Goal: Task Accomplishment & Management: Use online tool/utility

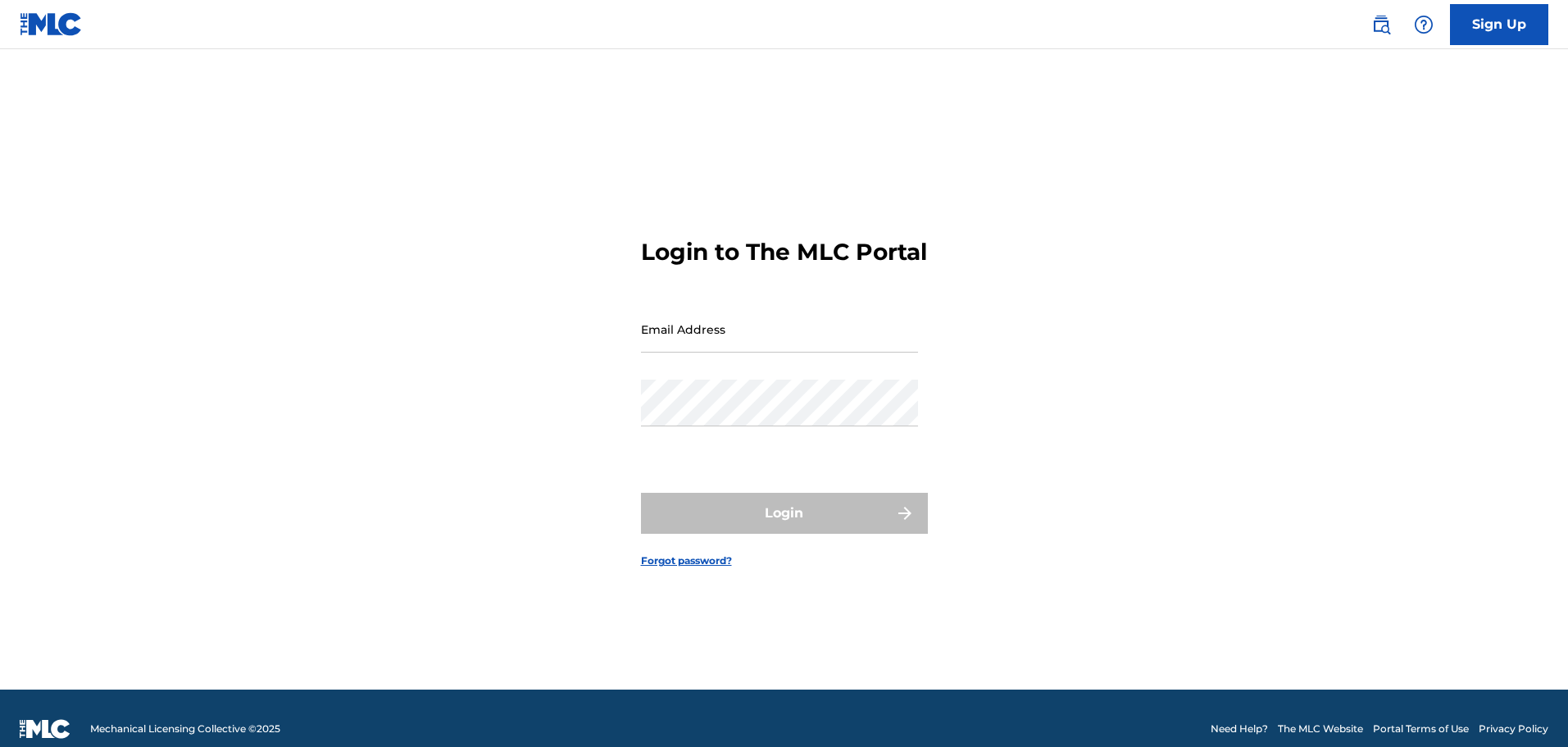
type input "[EMAIL_ADDRESS][DOMAIN_NAME]"
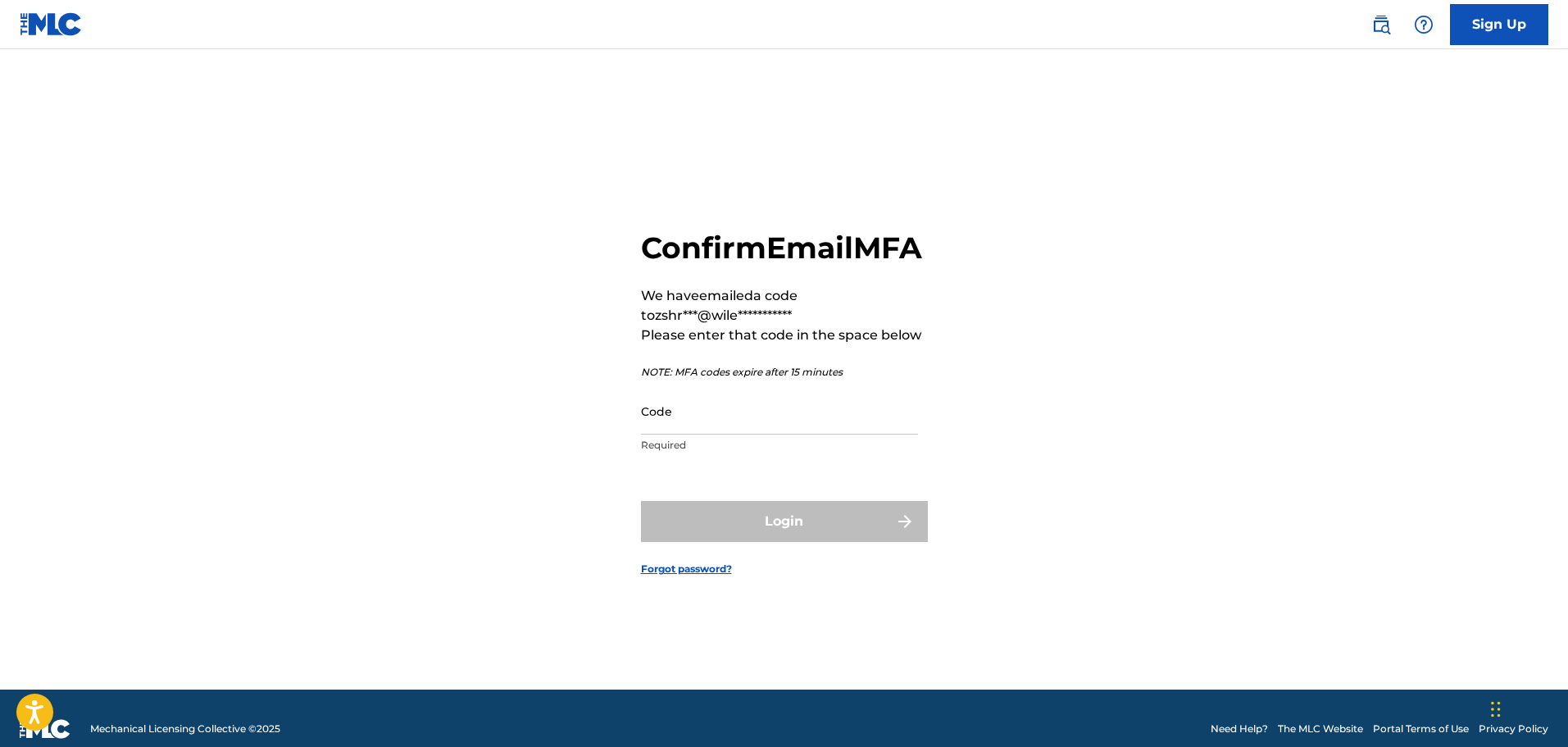
click at [756, 419] on input "Code" at bounding box center [779, 411] width 277 height 47
click at [490, 384] on div "**********" at bounding box center [784, 390] width 1147 height 600
click at [692, 428] on input "Code" at bounding box center [779, 411] width 277 height 47
paste input "277432"
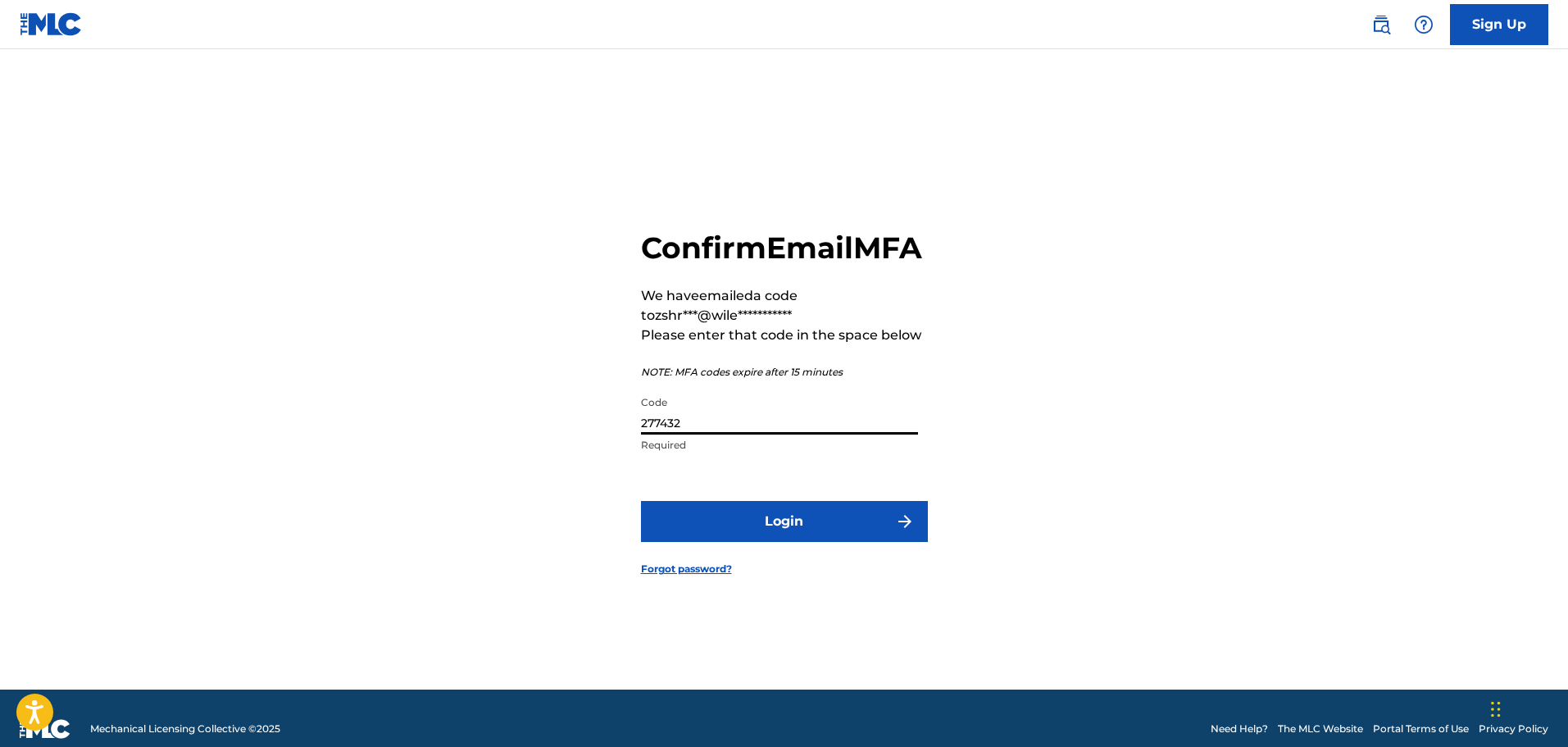
type input "277432"
click at [700, 542] on button "Login" at bounding box center [784, 522] width 287 height 41
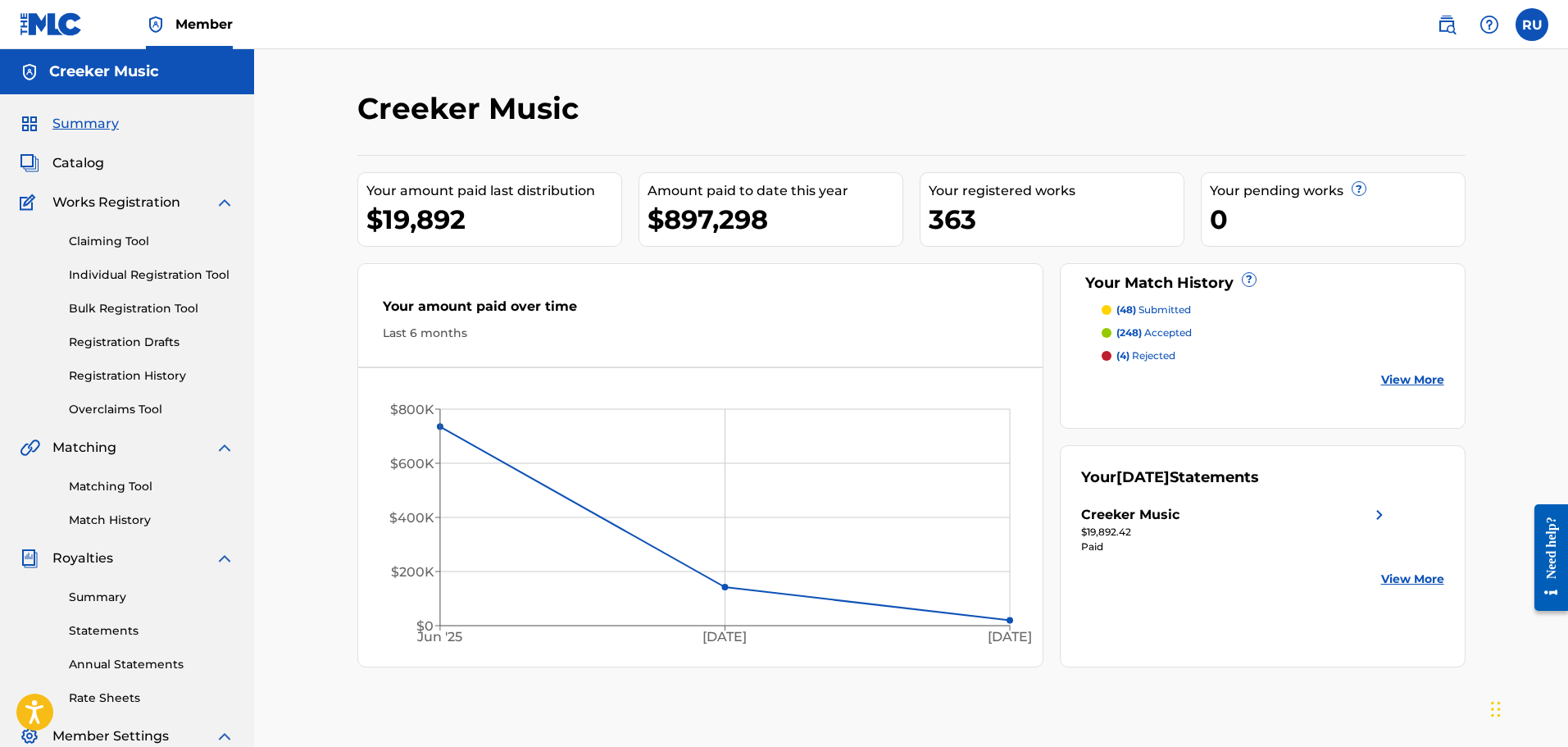
click at [1147, 353] on p "(4) rejected" at bounding box center [1146, 356] width 59 height 15
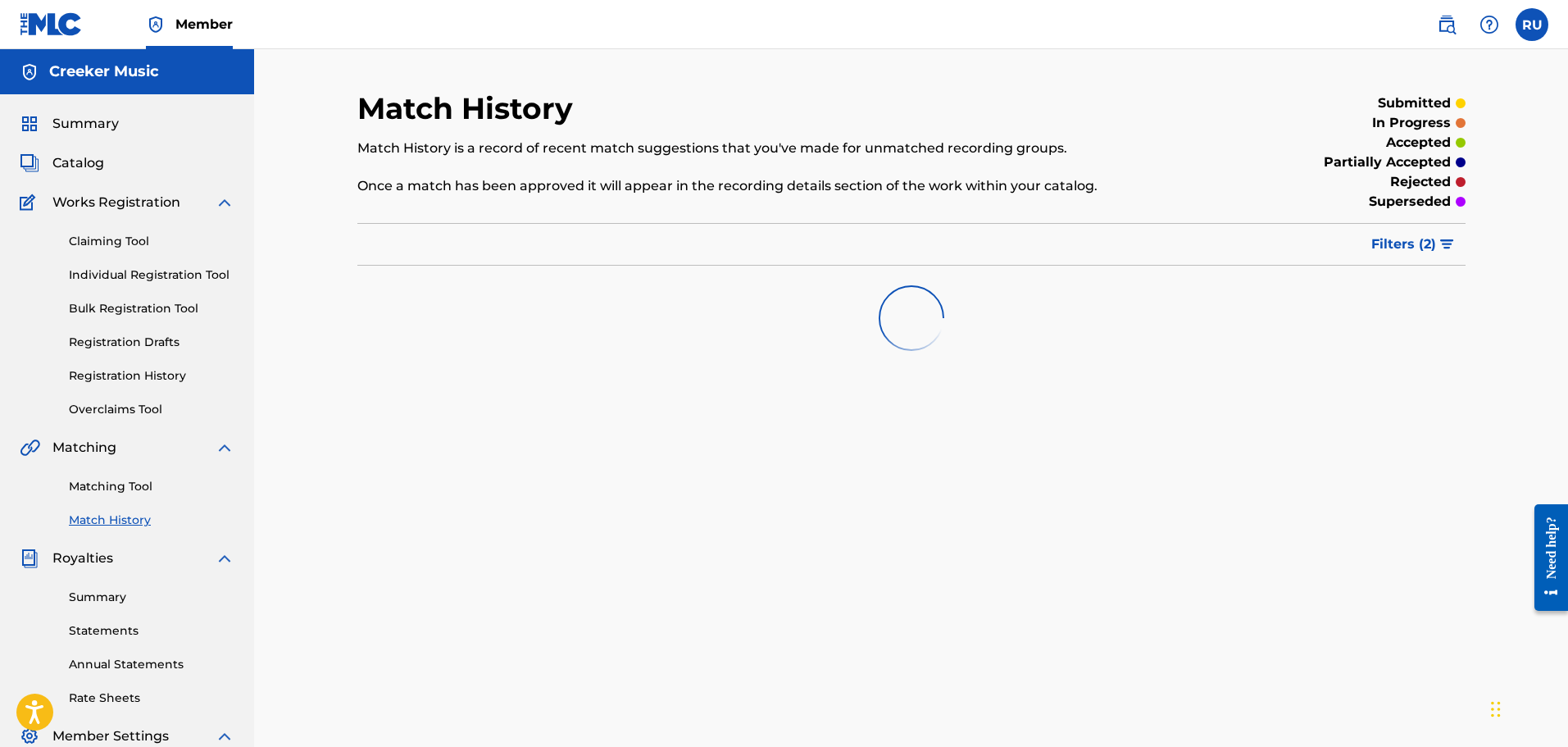
click at [127, 249] on link "Claiming Tool" at bounding box center [152, 241] width 166 height 17
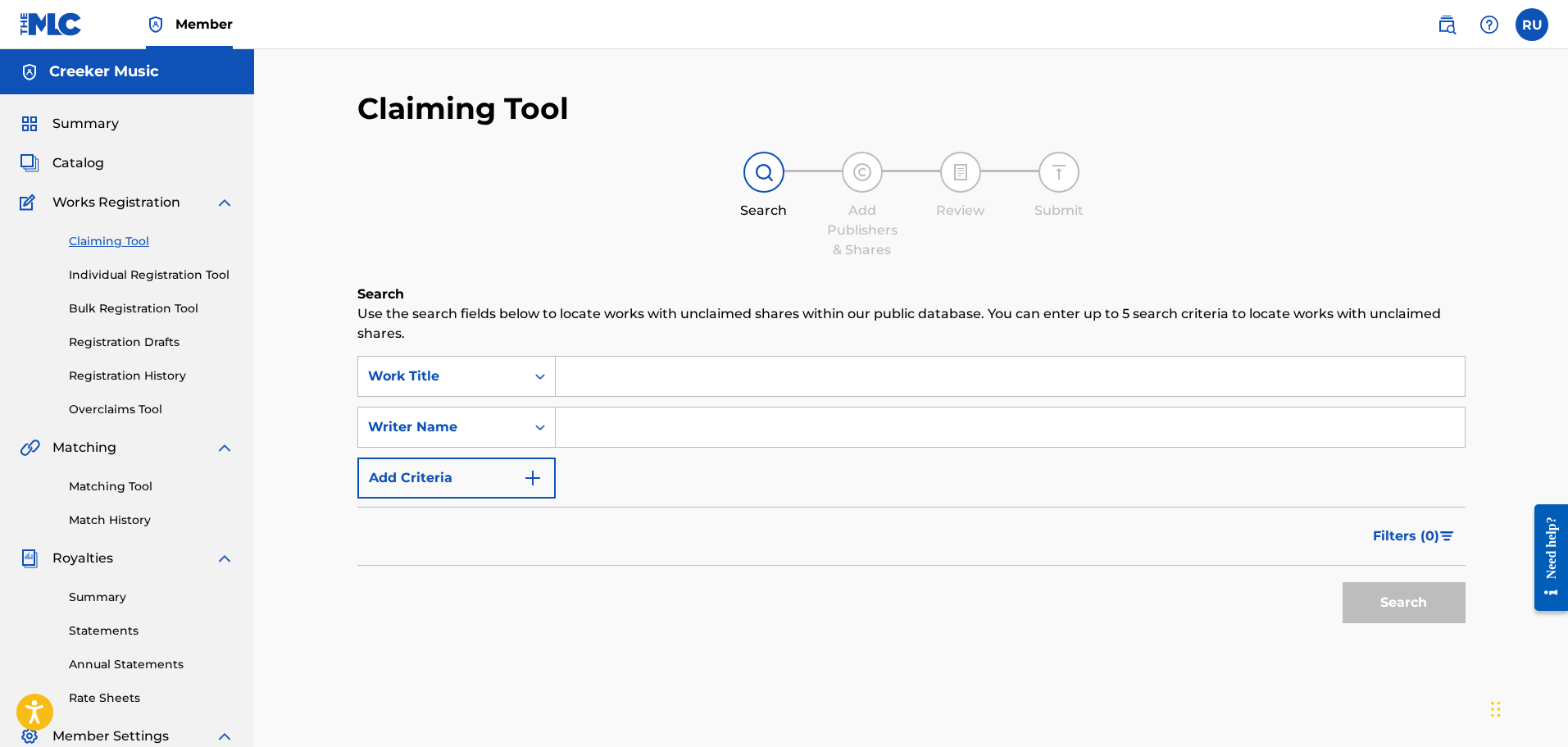
click at [676, 375] on input "Search Form" at bounding box center [1010, 376] width 909 height 39
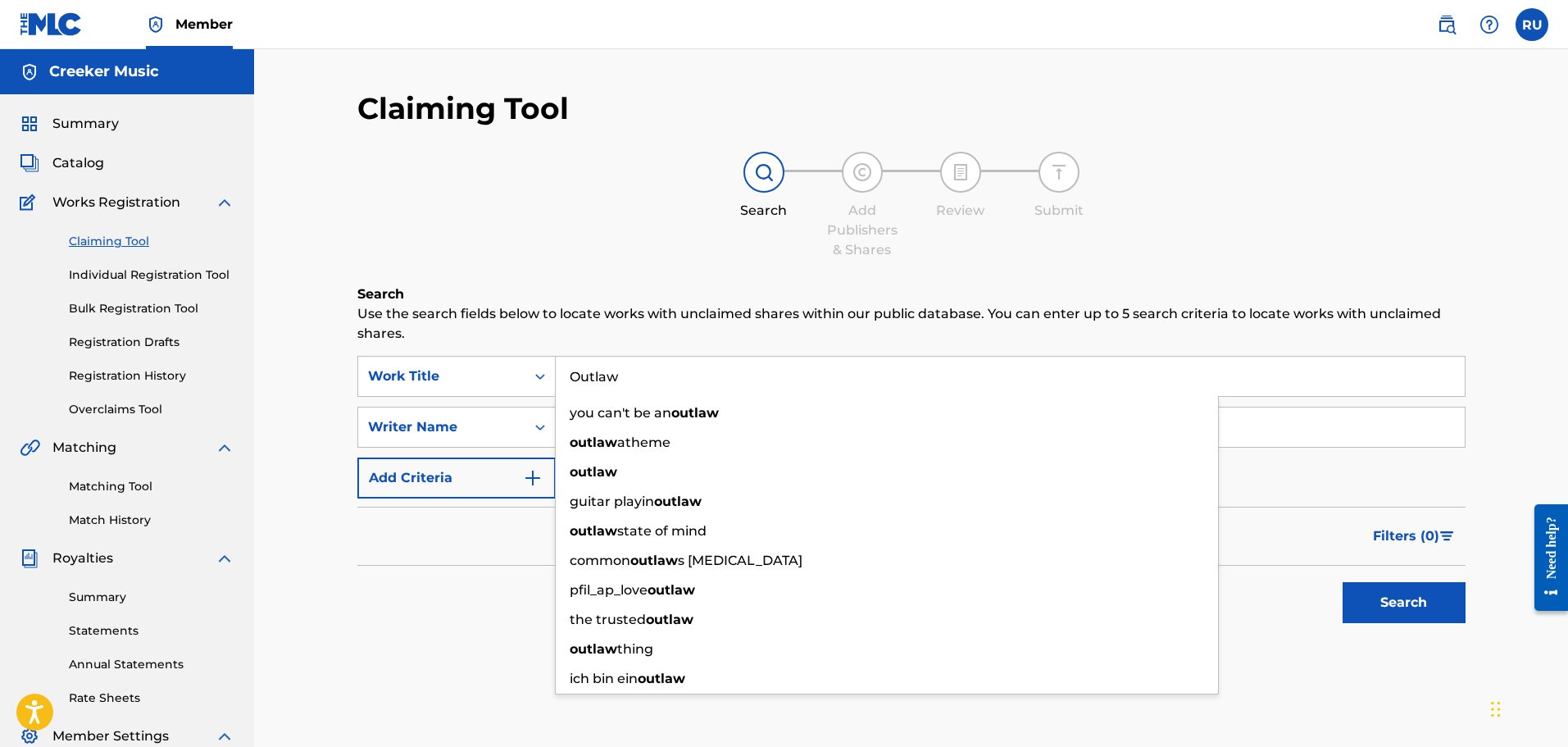
type input "Outlaw"
click at [389, 567] on div "Search" at bounding box center [911, 599] width 1108 height 66
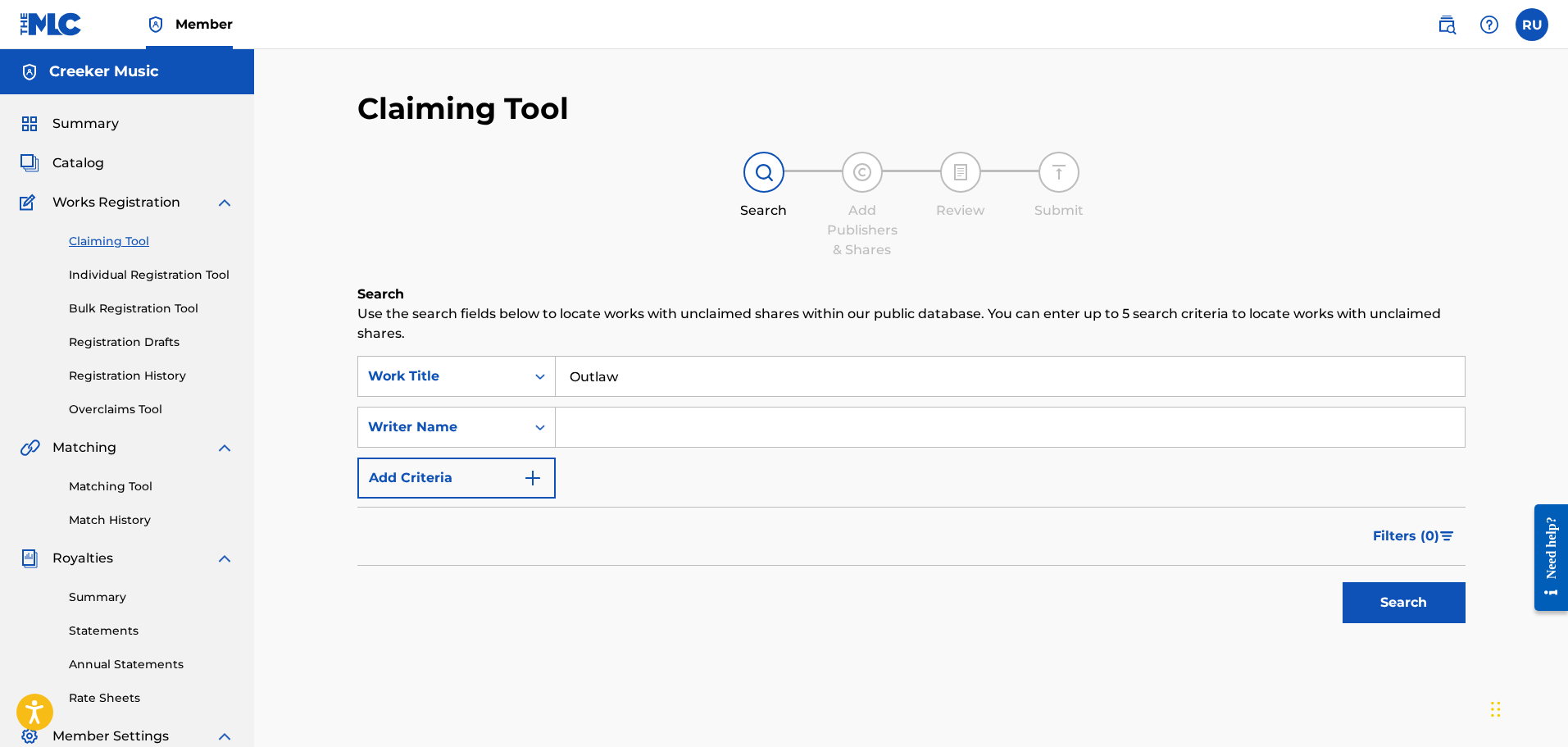
click at [706, 433] on input "Search Form" at bounding box center [1010, 427] width 909 height 39
type input "[PERSON_NAME]"
click at [1343, 583] on button "Search" at bounding box center [1405, 603] width 123 height 41
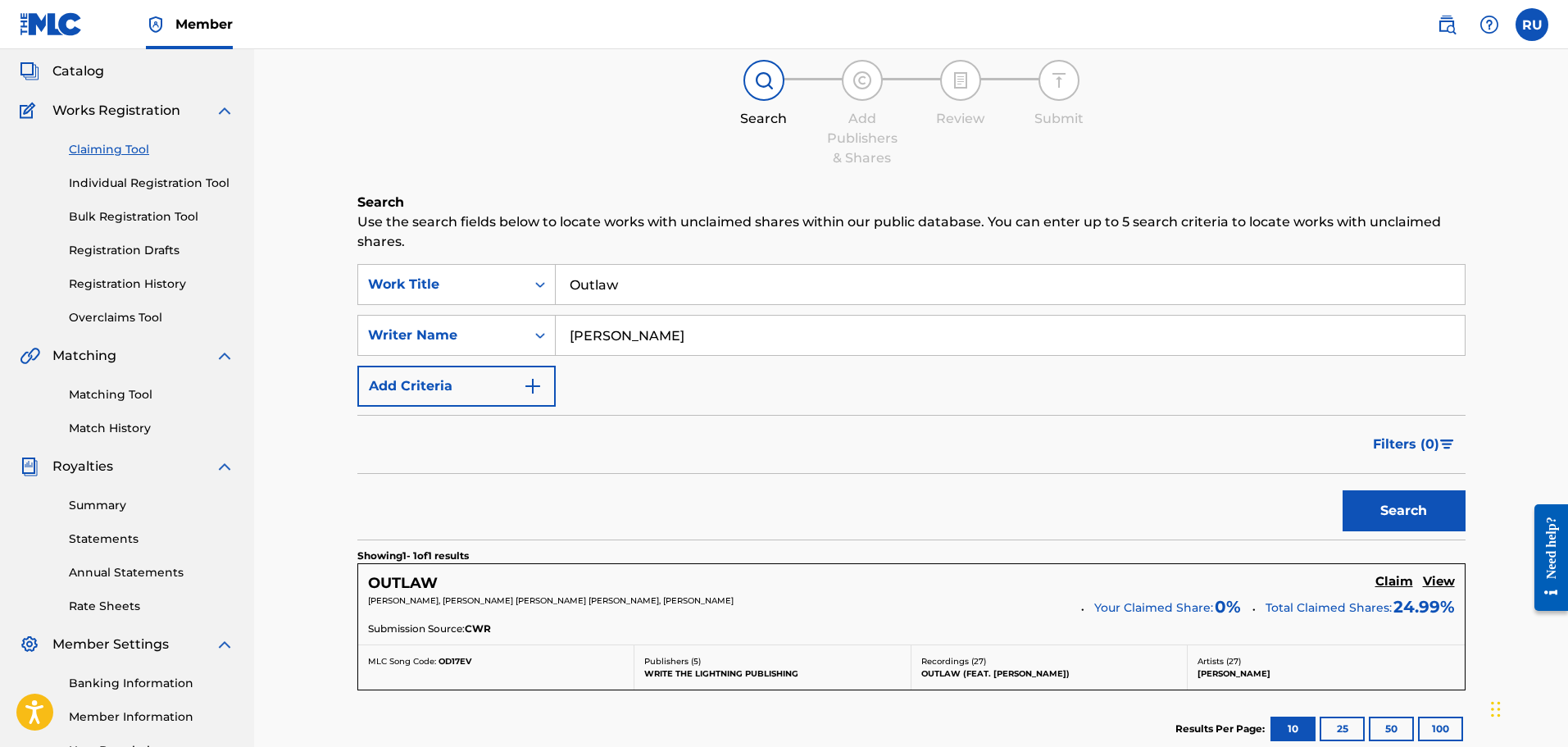
scroll to position [246, 0]
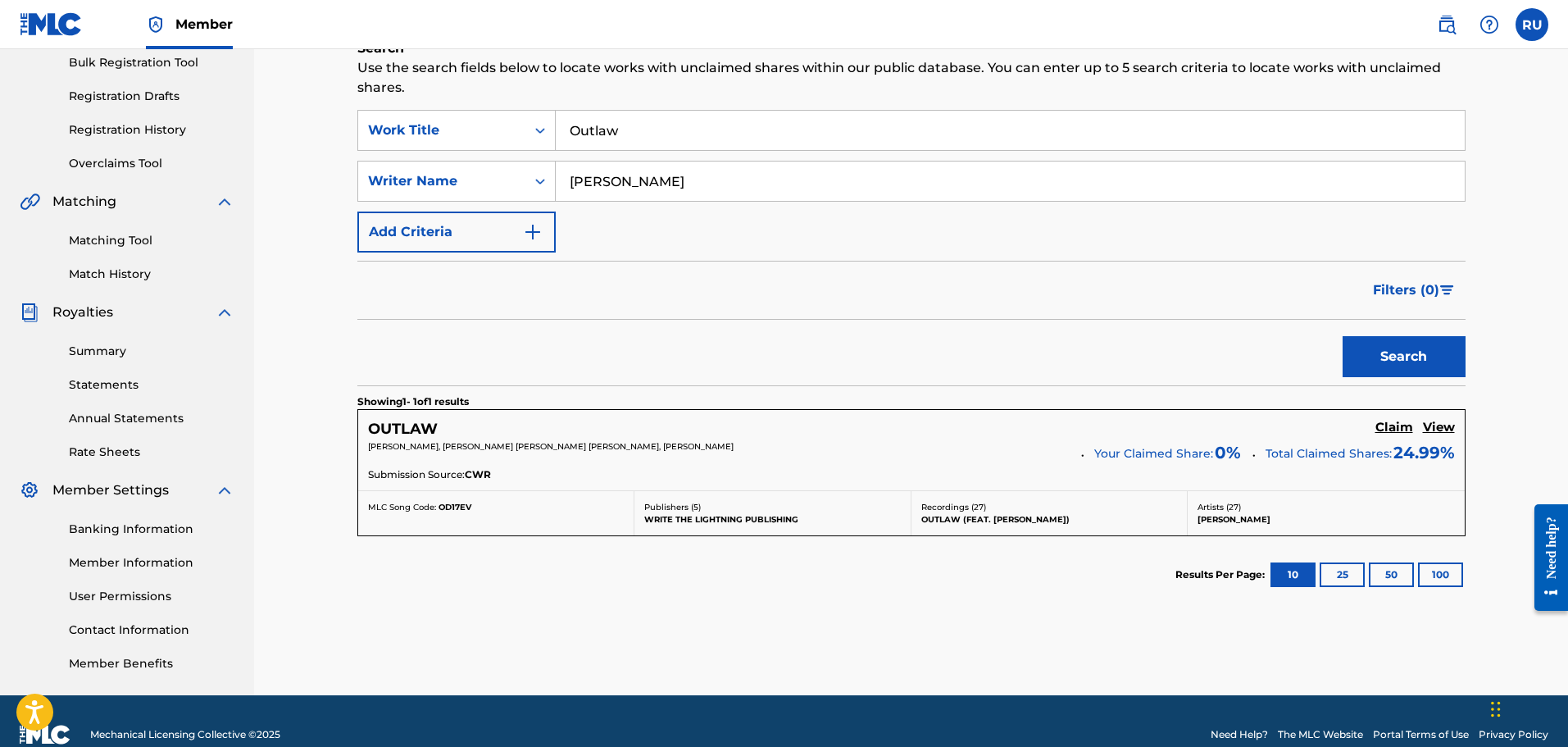
click at [1428, 431] on h5 "View" at bounding box center [1439, 427] width 32 height 16
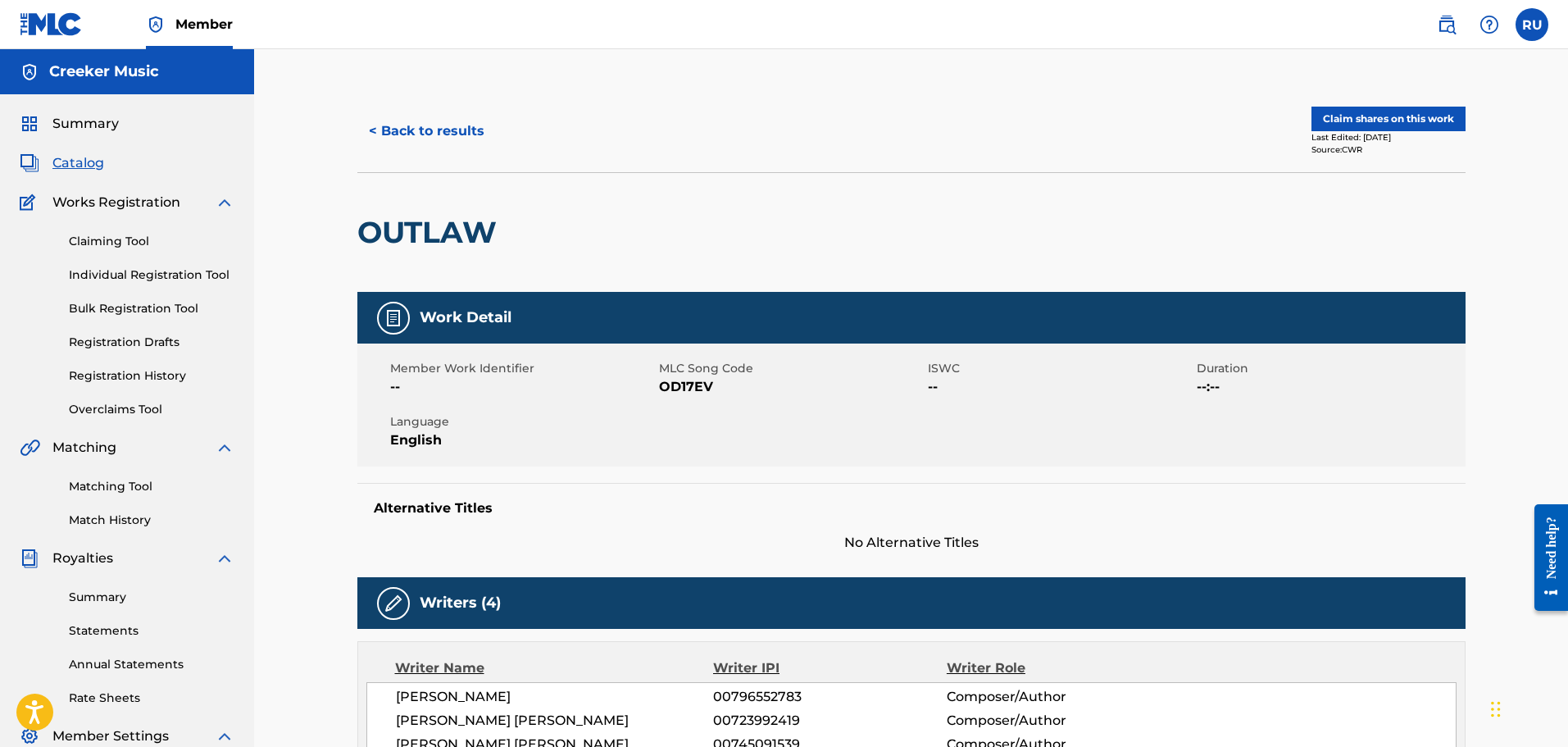
click at [128, 252] on div "Claiming Tool Individual Registration Tool Bulk Registration Tool Registration …" at bounding box center [126, 316] width 214 height 206
click at [128, 247] on link "Claiming Tool" at bounding box center [152, 241] width 166 height 17
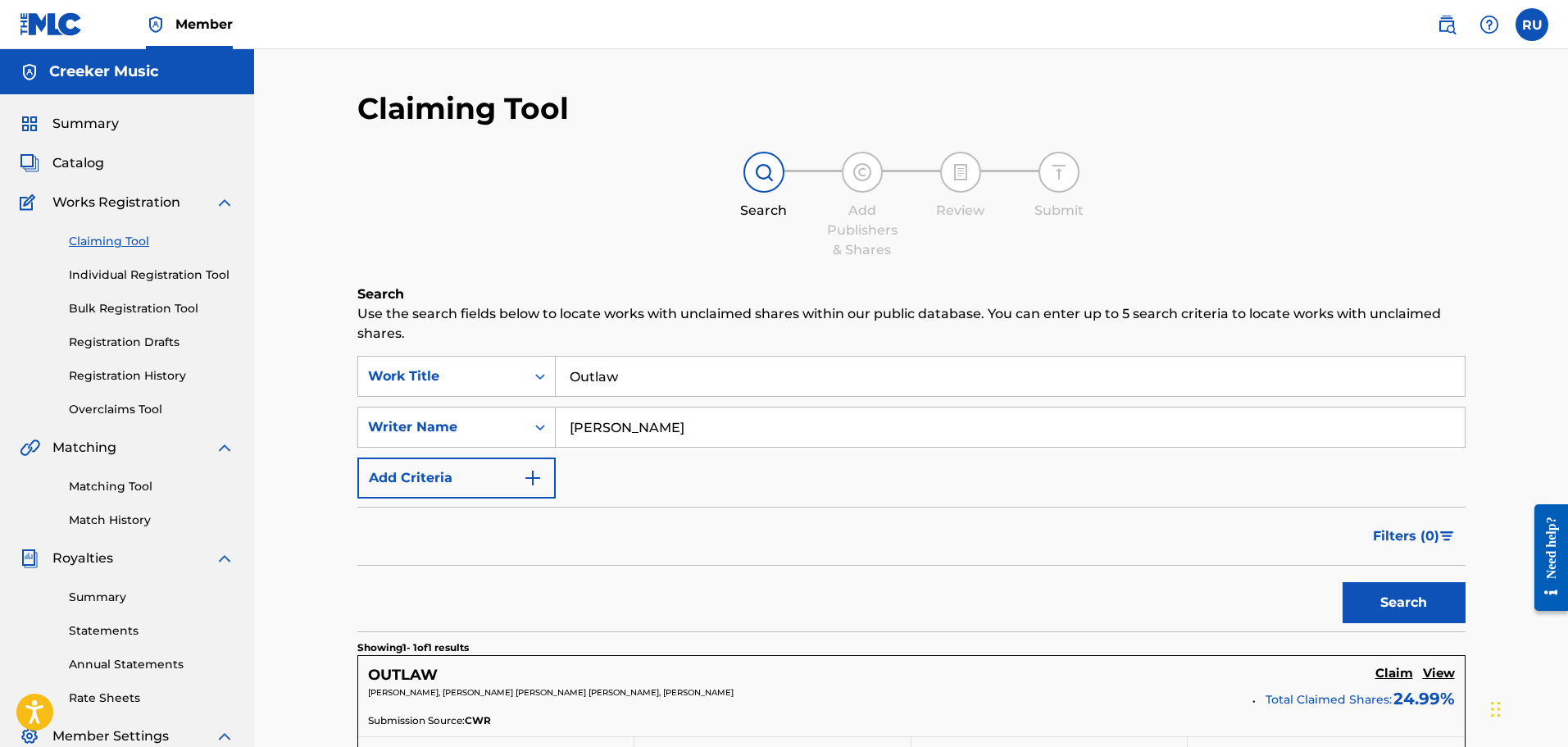
drag, startPoint x: 662, startPoint y: 373, endPoint x: 338, endPoint y: 371, distance: 324.0
click at [338, 371] on div "Claiming Tool Search Add Publishers & Shares Review Submit Search Use the searc…" at bounding box center [911, 516] width 1147 height 851
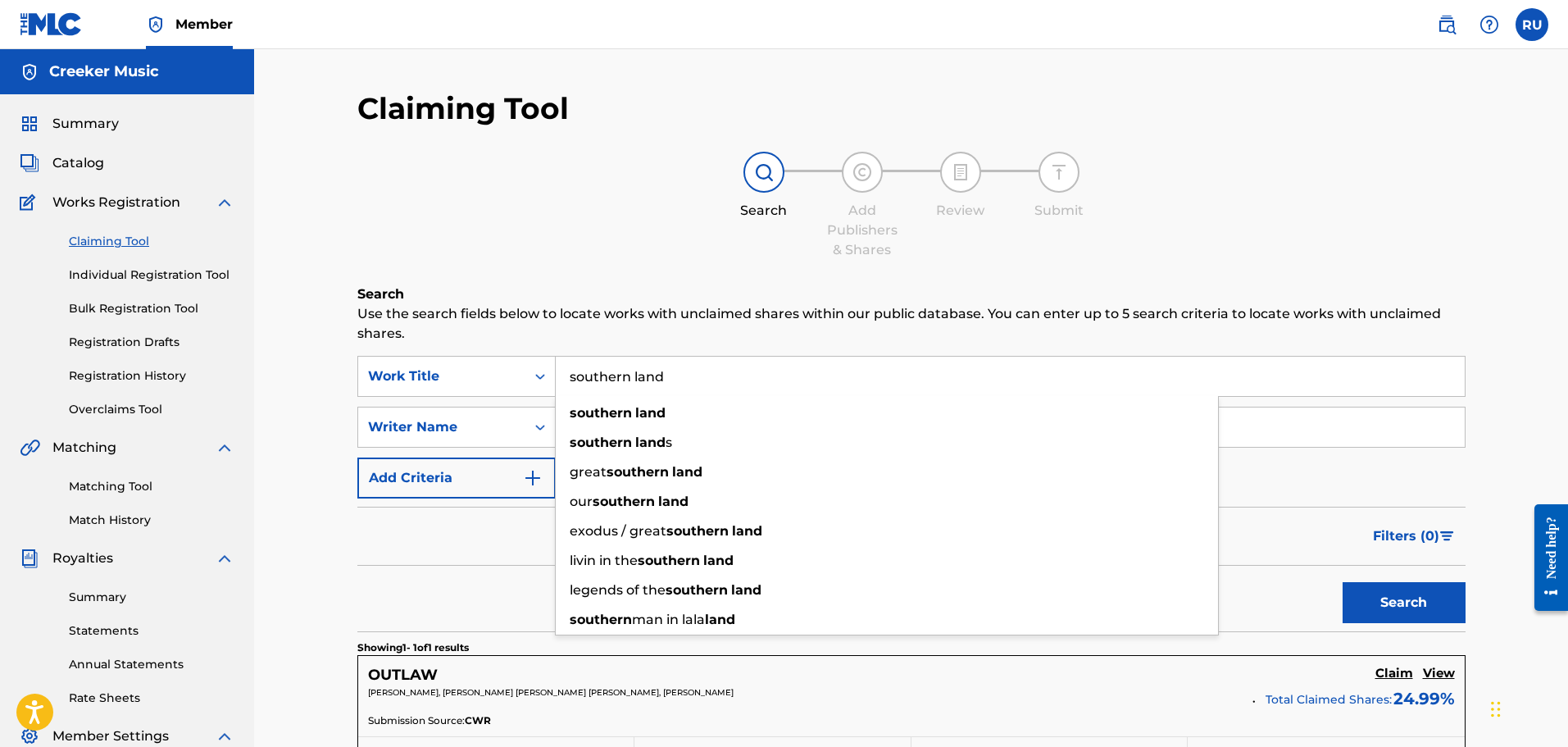
type input "southern land"
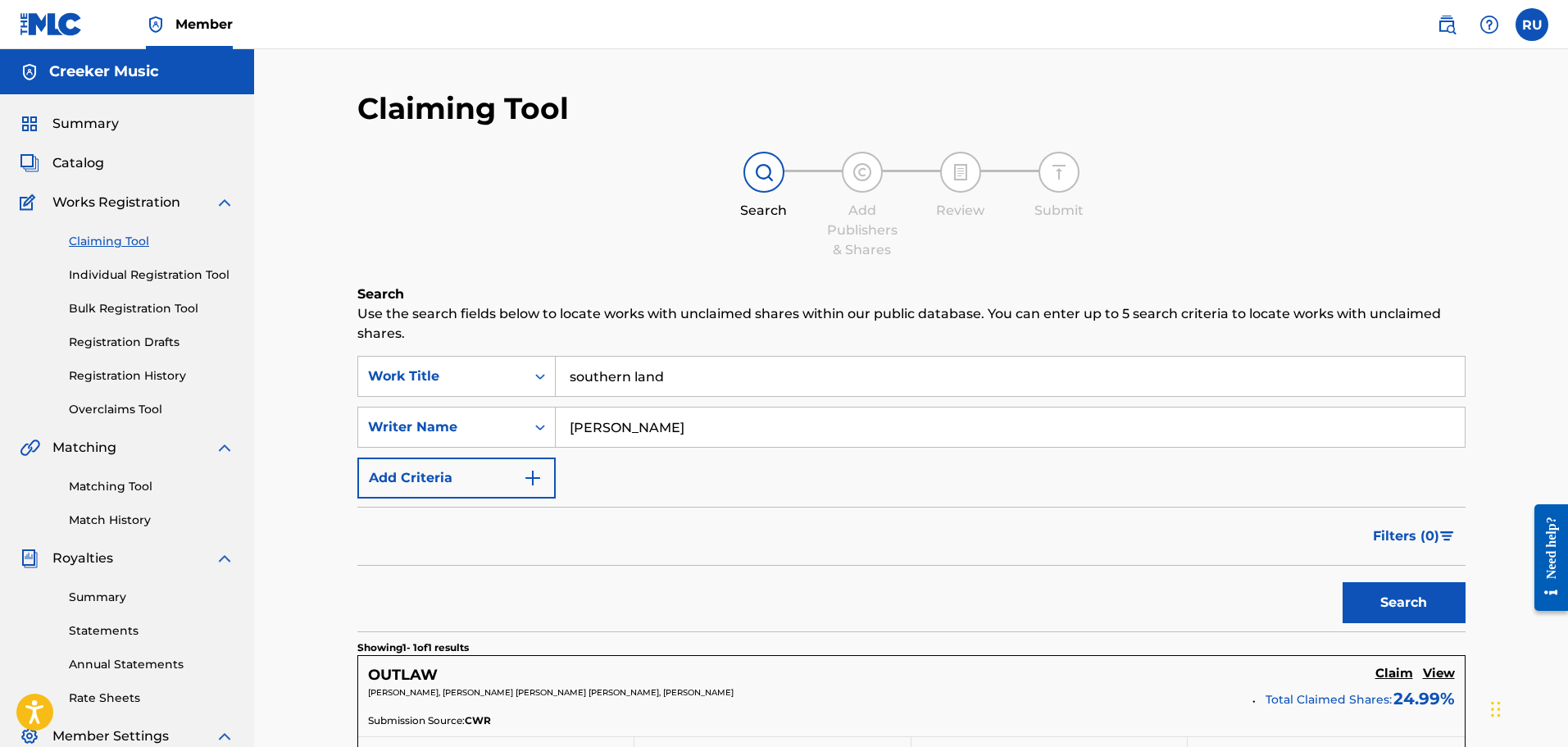
click at [1432, 602] on button "Search" at bounding box center [1405, 603] width 123 height 41
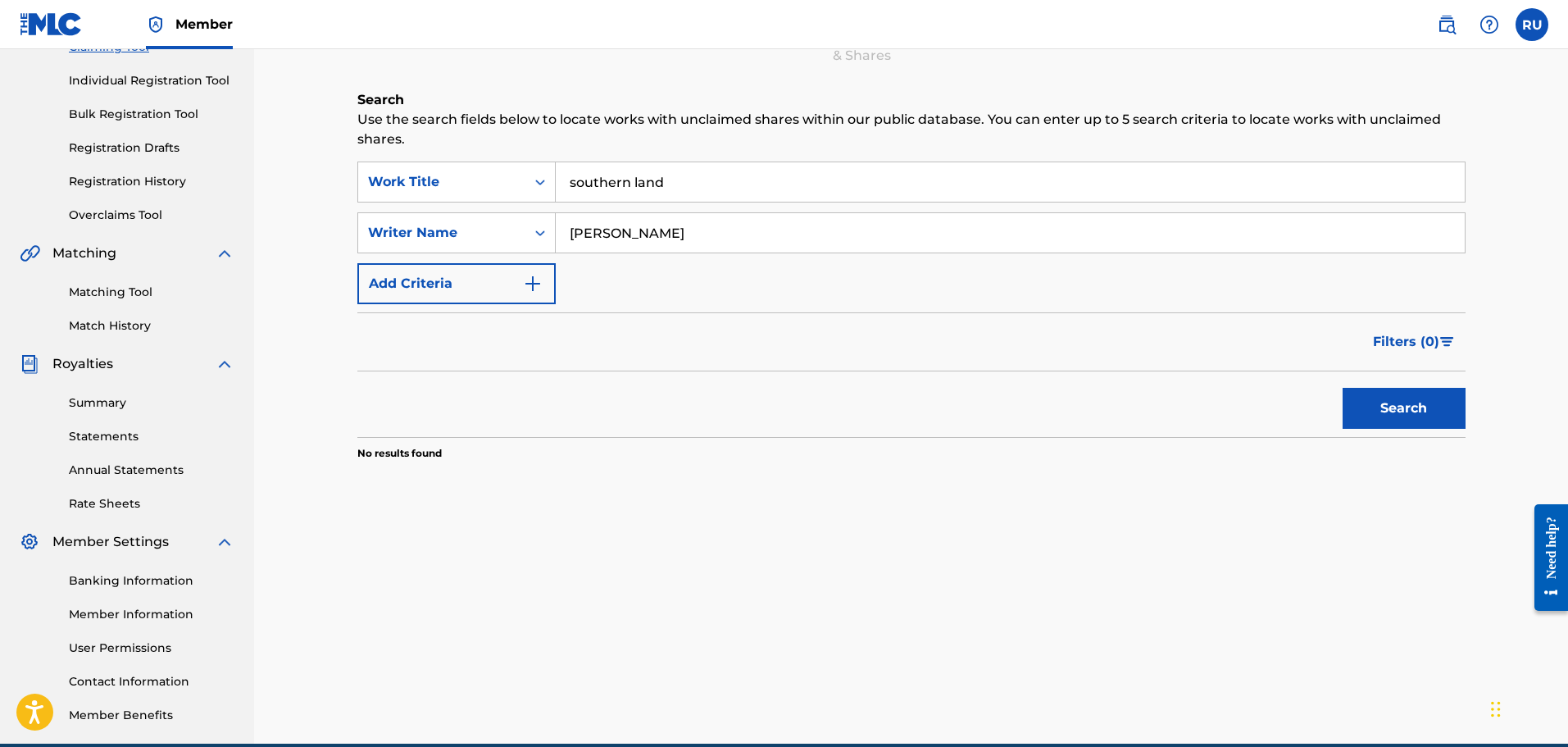
scroll to position [106, 0]
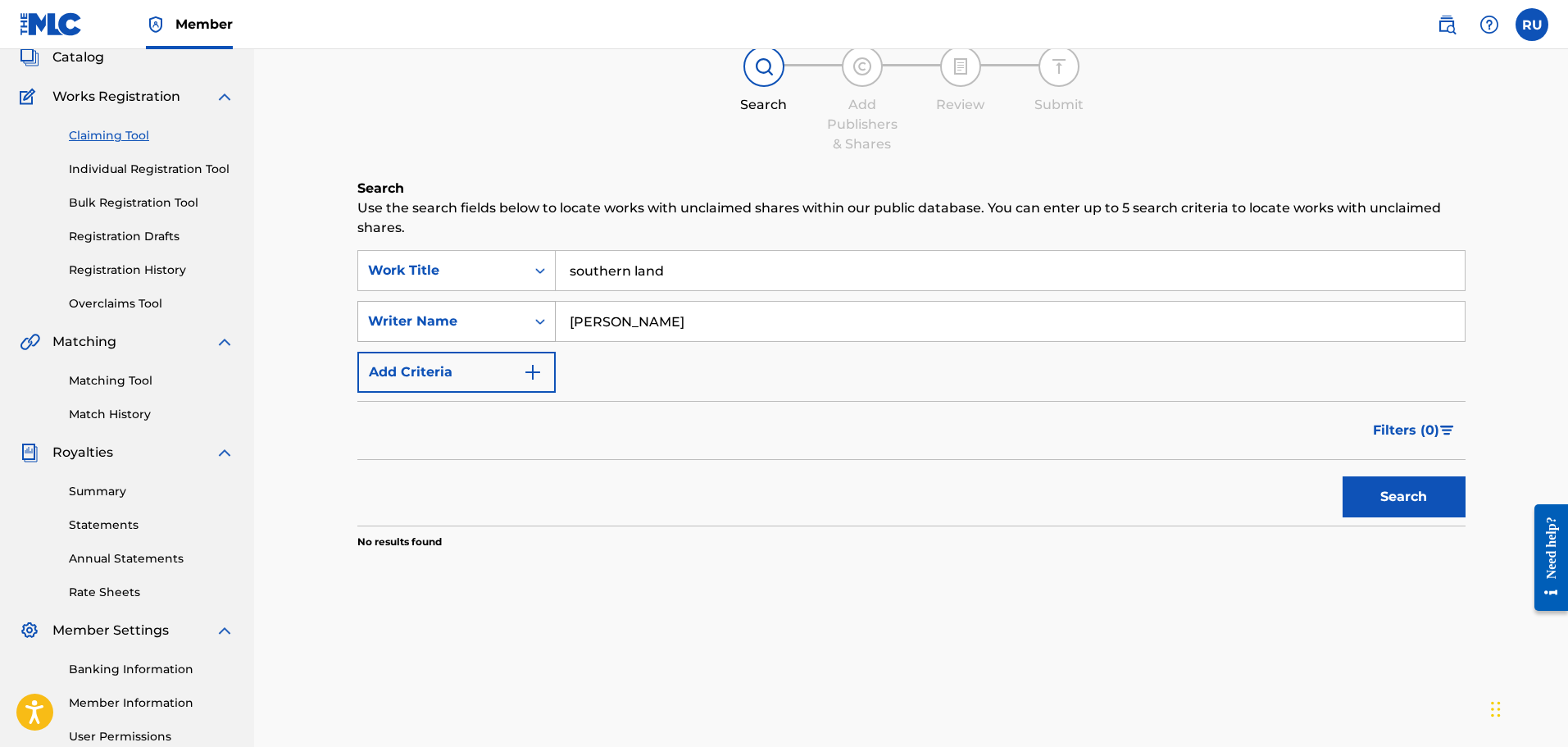
drag, startPoint x: 728, startPoint y: 325, endPoint x: 445, endPoint y: 318, distance: 283.1
click at [445, 318] on div "SearchWithCriteria38d34bdd-315d-4c4c-afb3-ecb26179dc77 Writer Name [PERSON_NAME]" at bounding box center [911, 321] width 1108 height 41
click at [460, 331] on div "Writer Name" at bounding box center [442, 321] width 168 height 31
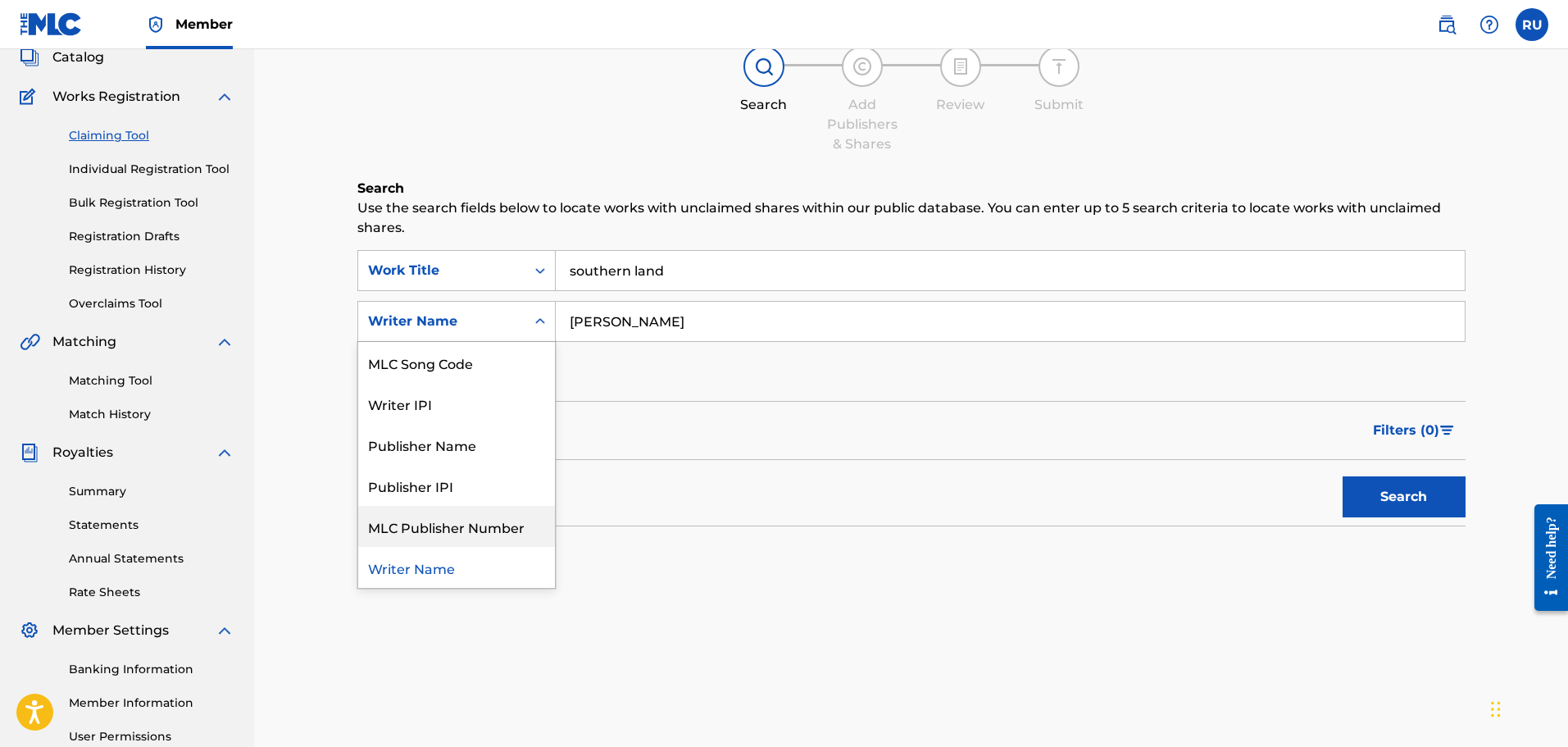
scroll to position [0, 0]
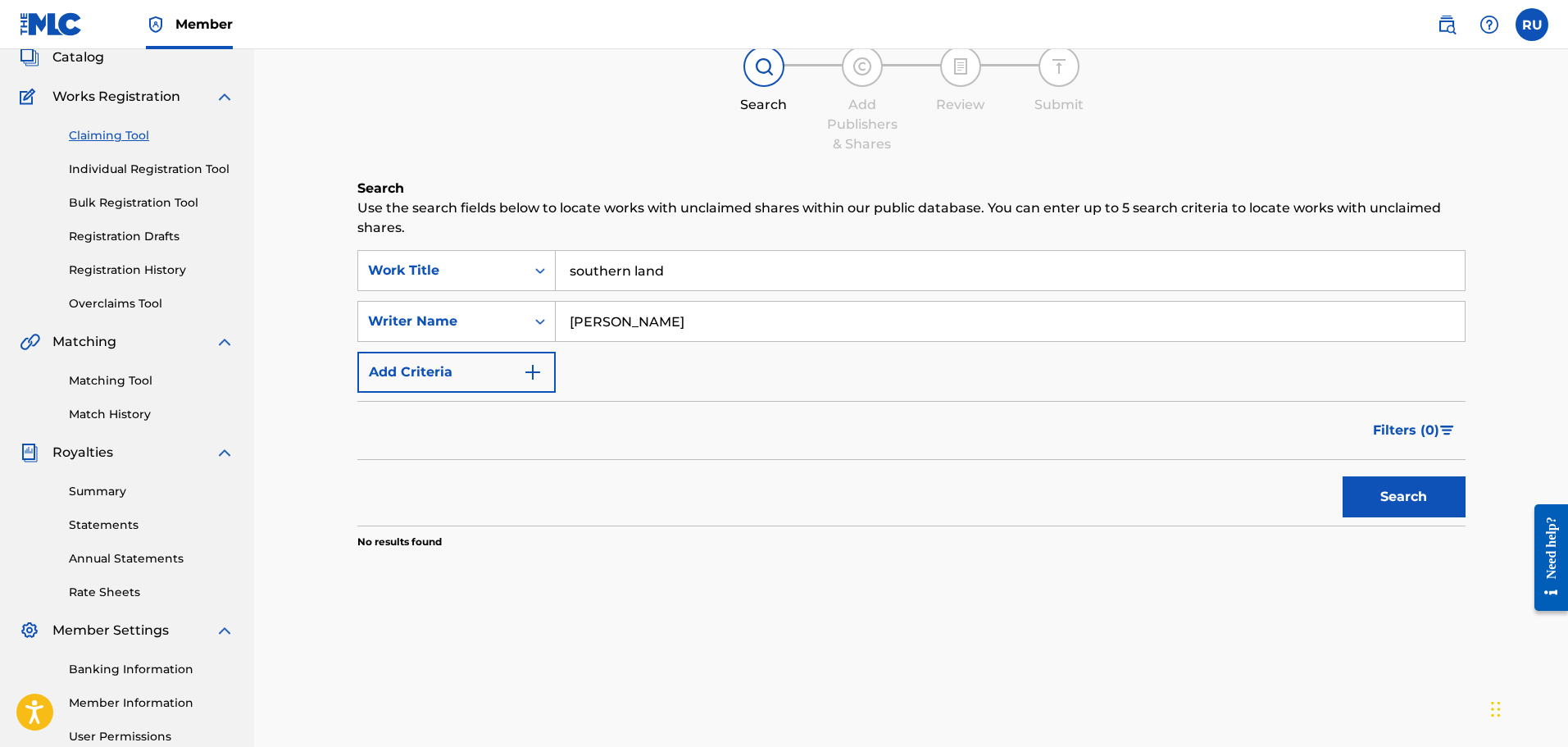
click at [692, 325] on input "[PERSON_NAME]" at bounding box center [1010, 321] width 909 height 39
click at [1343, 477] on button "Search" at bounding box center [1405, 497] width 123 height 41
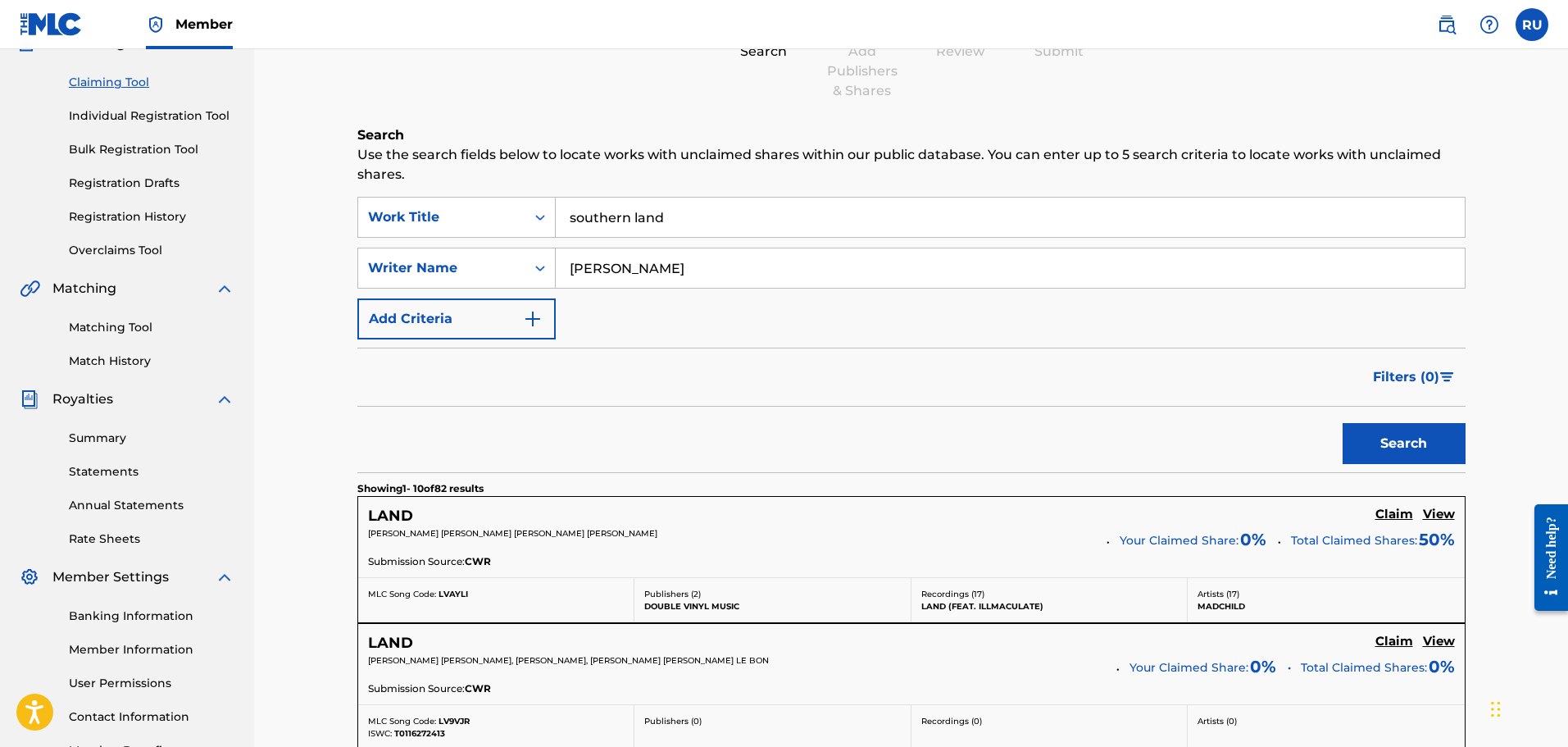
scroll to position [188, 0]
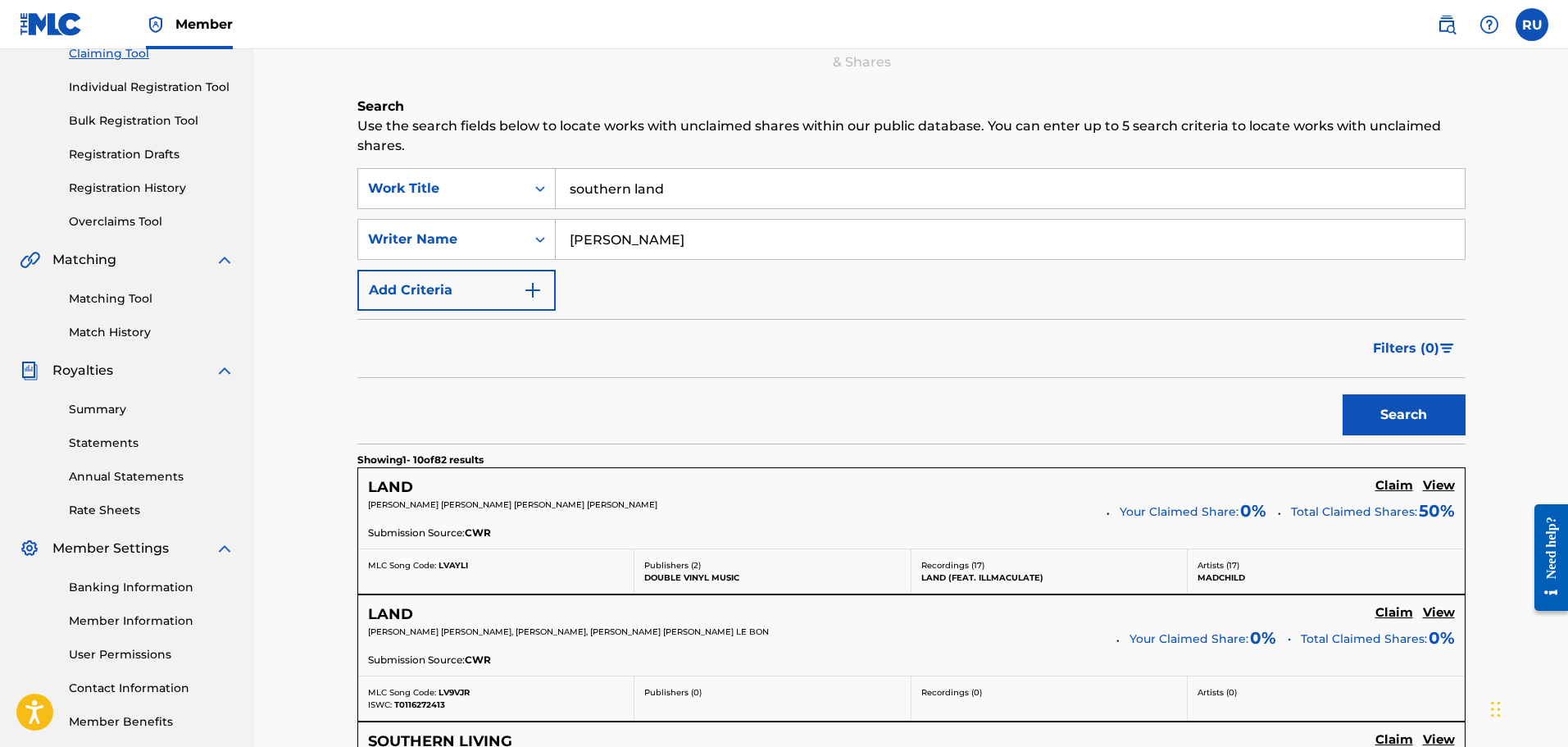
click at [655, 242] on input "[PERSON_NAME]" at bounding box center [1010, 239] width 909 height 39
type input "[PERSON_NAME]"
click at [1377, 403] on button "Search" at bounding box center [1405, 415] width 123 height 41
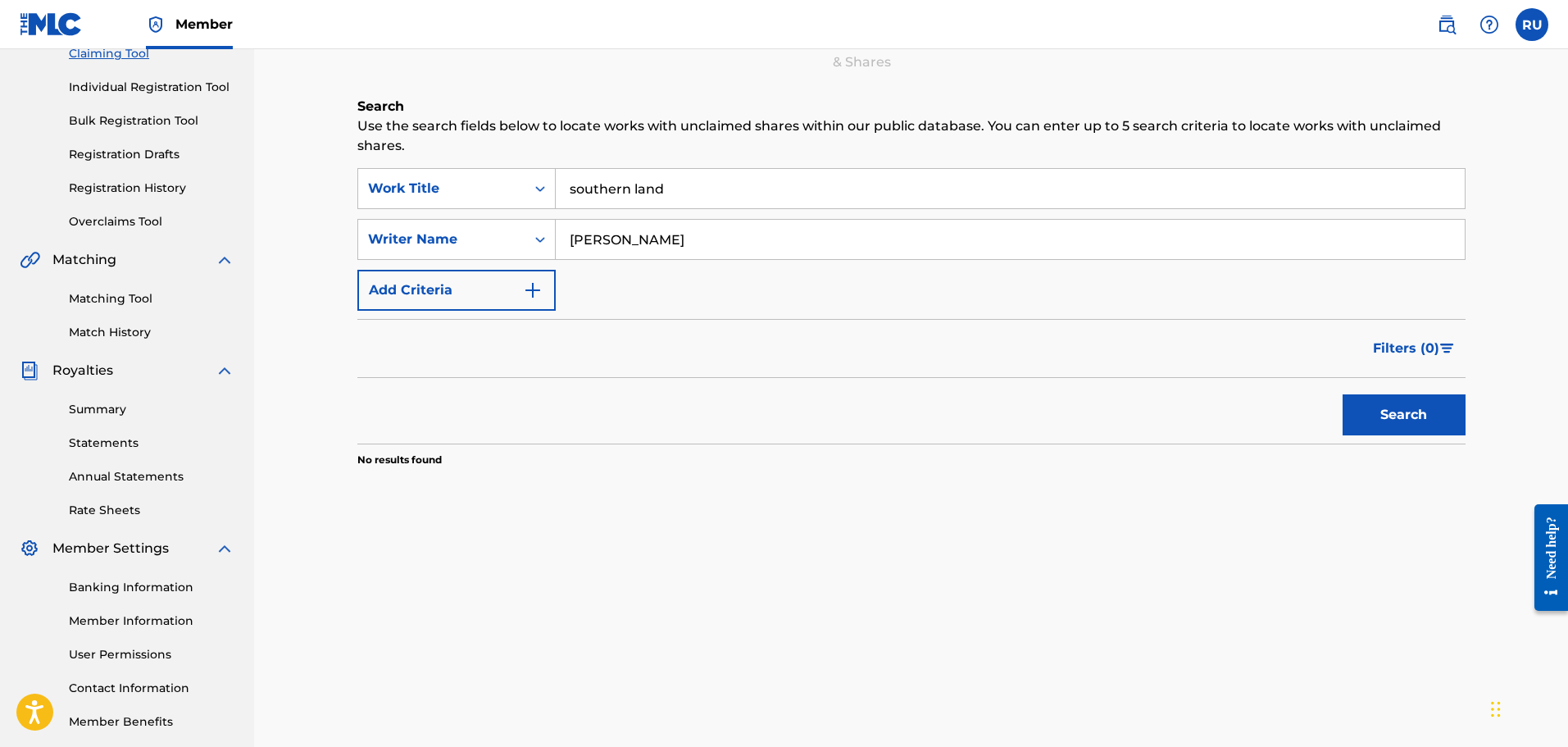
drag, startPoint x: 683, startPoint y: 239, endPoint x: 334, endPoint y: 232, distance: 349.1
click at [334, 232] on div "Claiming Tool Search Add Publishers & Shares Review Submit Search Use the searc…" at bounding box center [911, 306] width 1314 height 889
type input "[PERSON_NAME]"
click at [1343, 394] on button "Search" at bounding box center [1405, 415] width 123 height 41
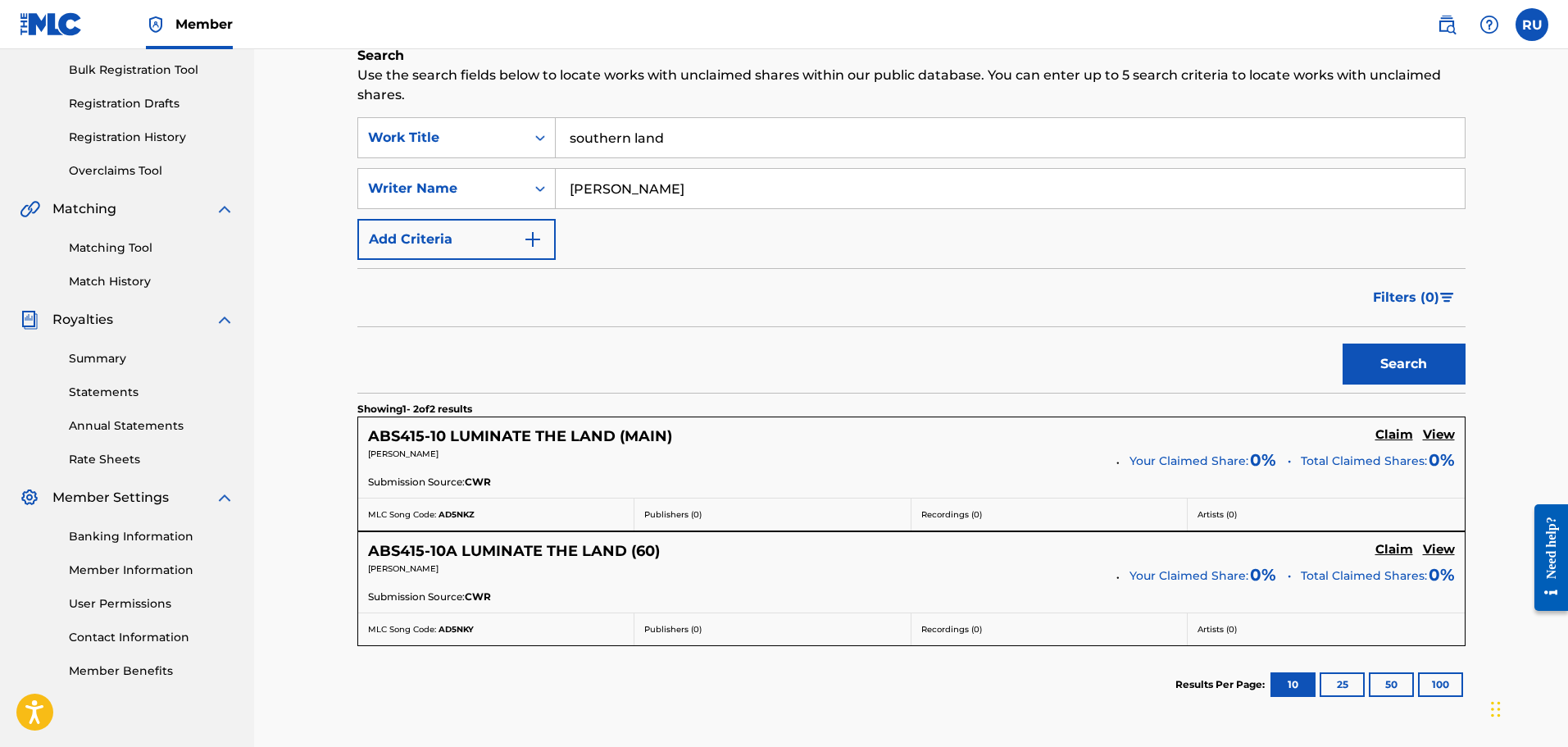
scroll to position [0, 0]
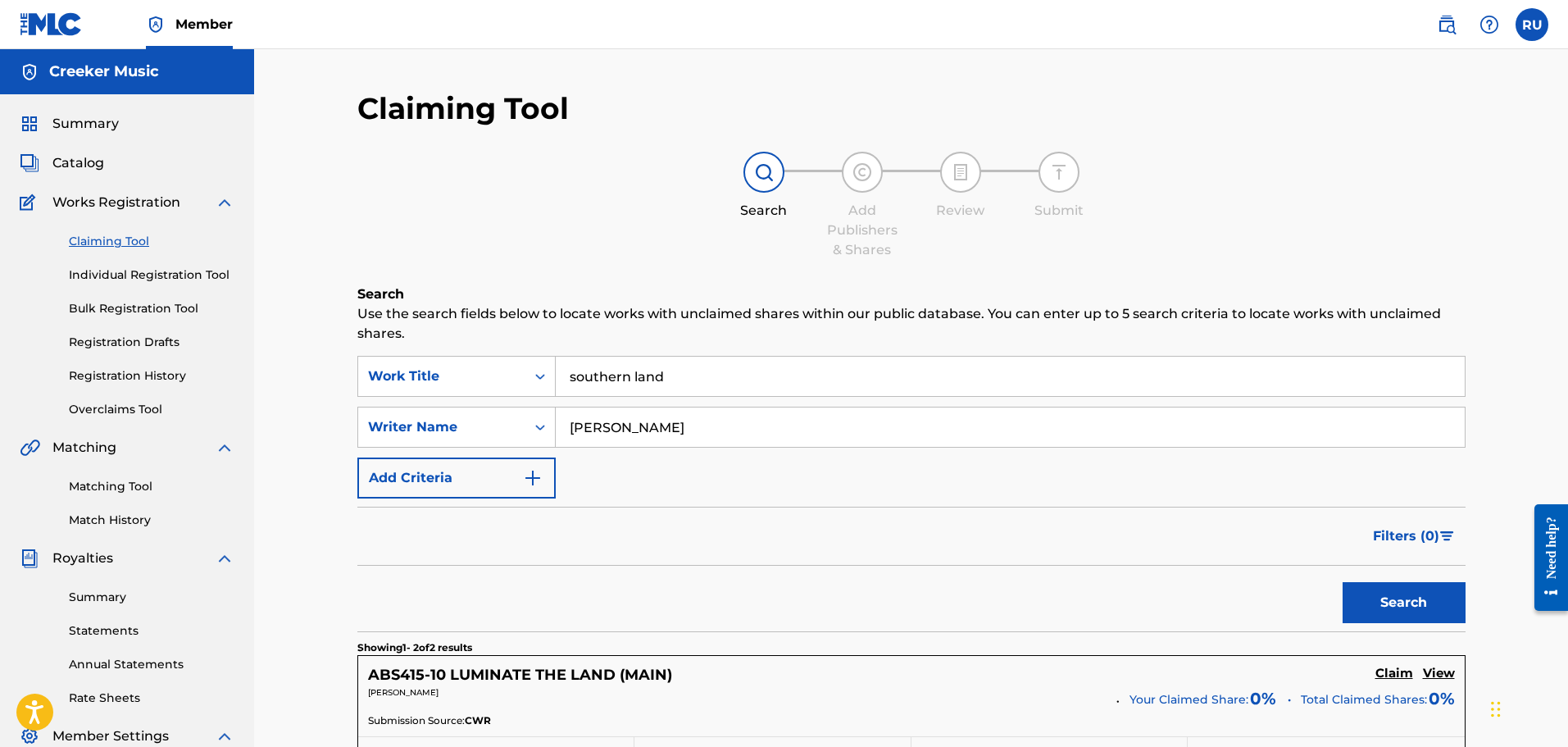
click at [118, 280] on link "Individual Registration Tool" at bounding box center [152, 274] width 166 height 17
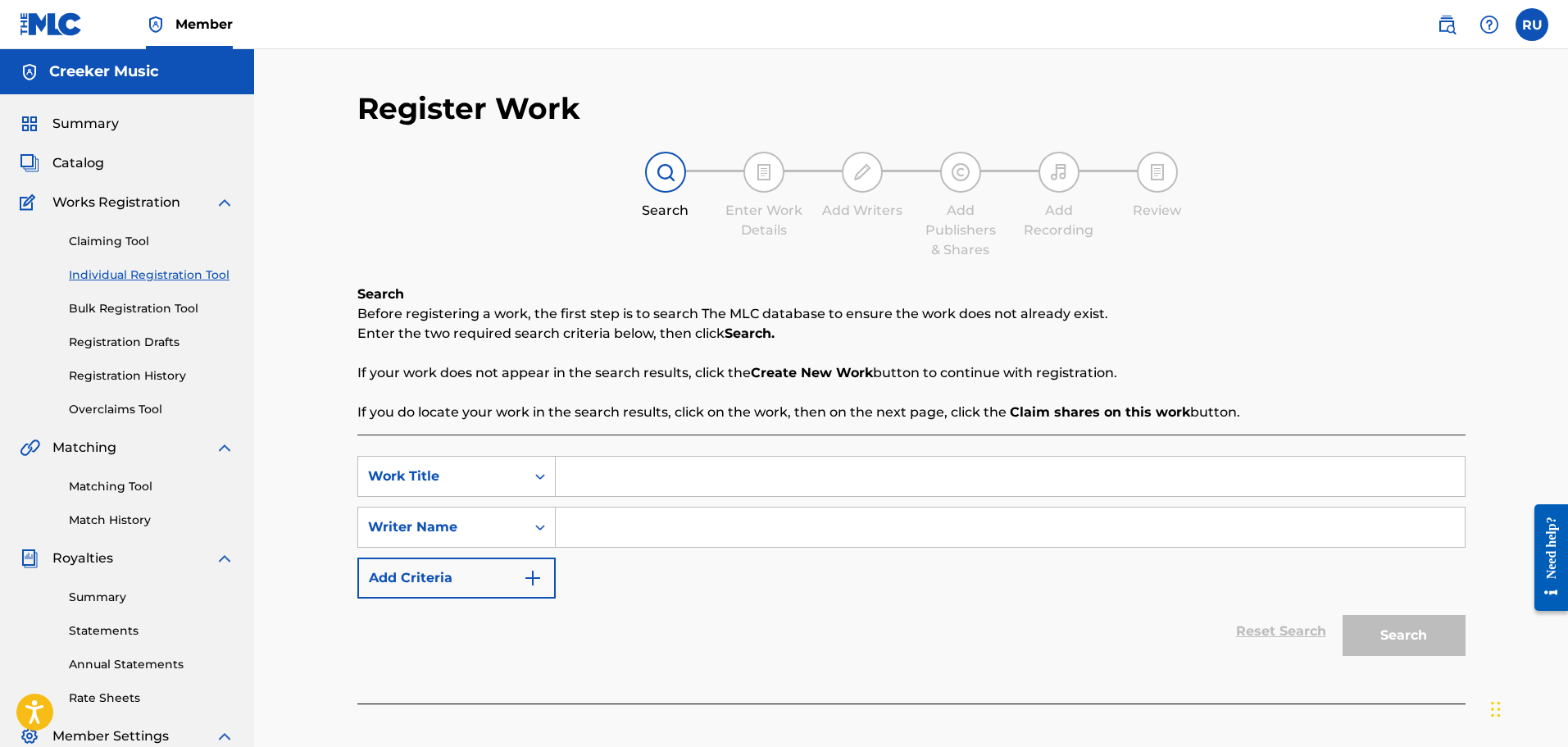
click at [691, 465] on input "Search Form" at bounding box center [1010, 477] width 909 height 39
type input "Southern Land"
type input "[PERSON_NAME]"
click at [1343, 616] on button "Search" at bounding box center [1405, 636] width 123 height 41
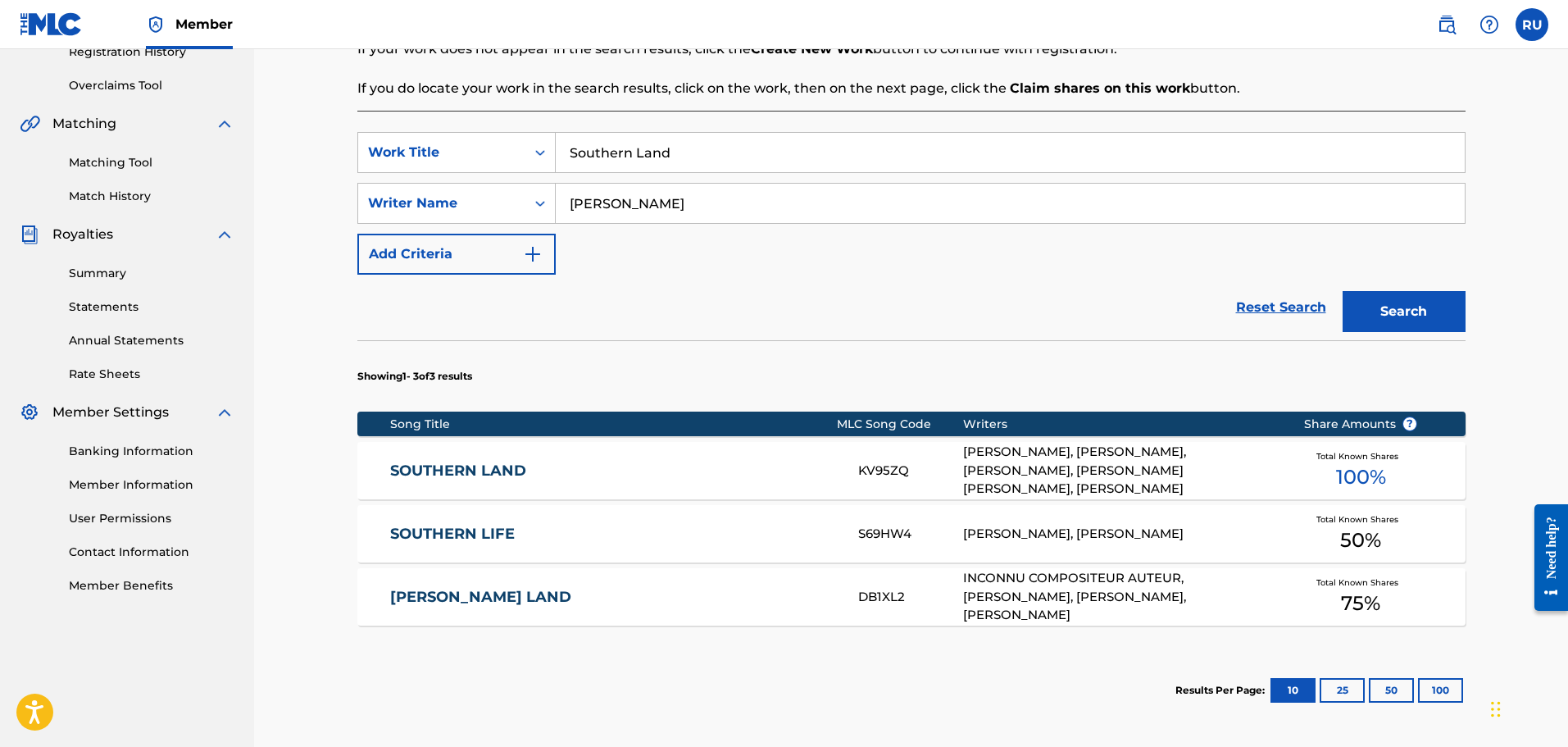
scroll to position [328, 0]
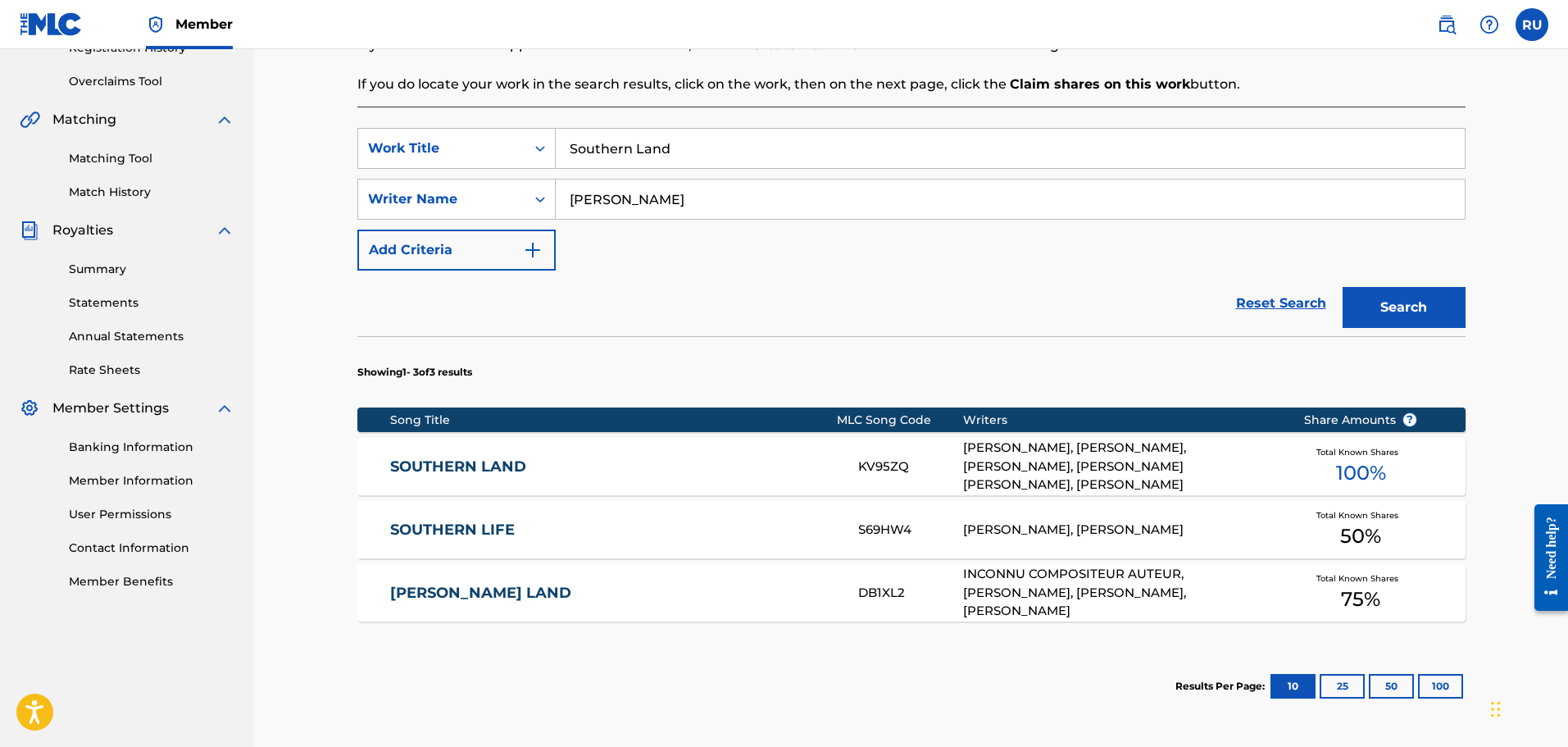
click at [757, 474] on link "SOUTHERN LAND" at bounding box center [613, 467] width 446 height 19
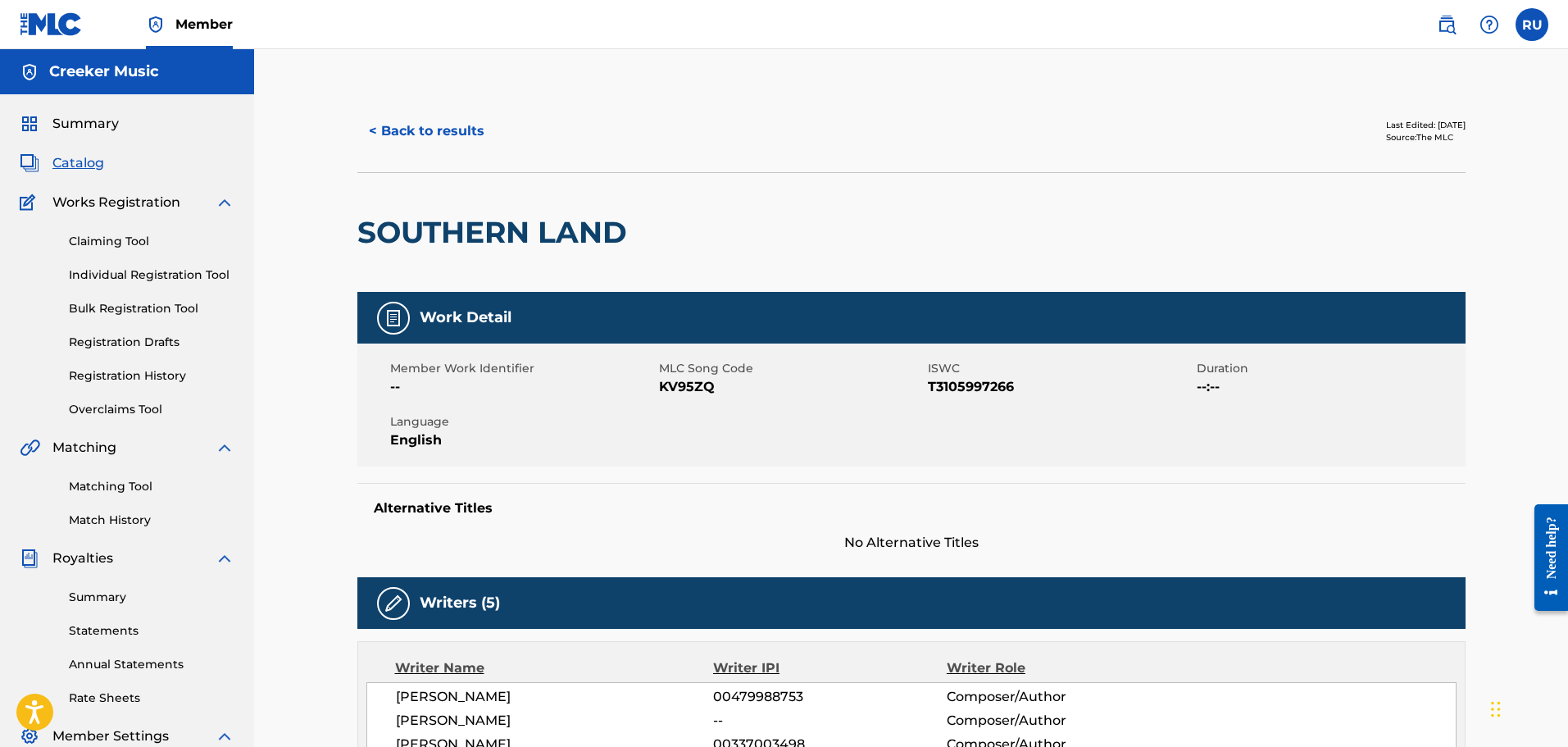
click at [71, 167] on span "Catalog" at bounding box center [78, 164] width 52 height 20
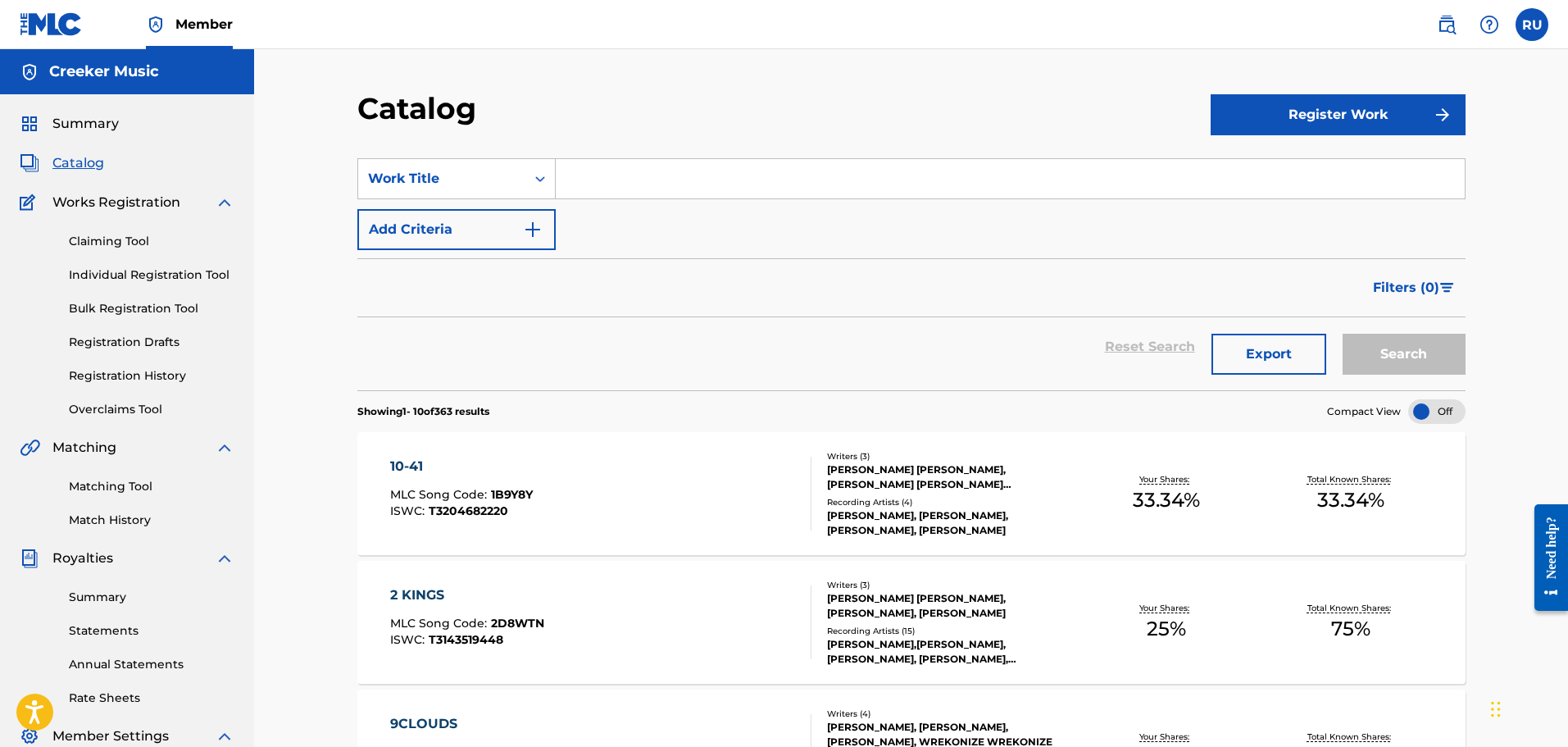
click at [595, 173] on input "Search Form" at bounding box center [1010, 179] width 909 height 39
click at [107, 237] on link "Claiming Tool" at bounding box center [152, 241] width 166 height 17
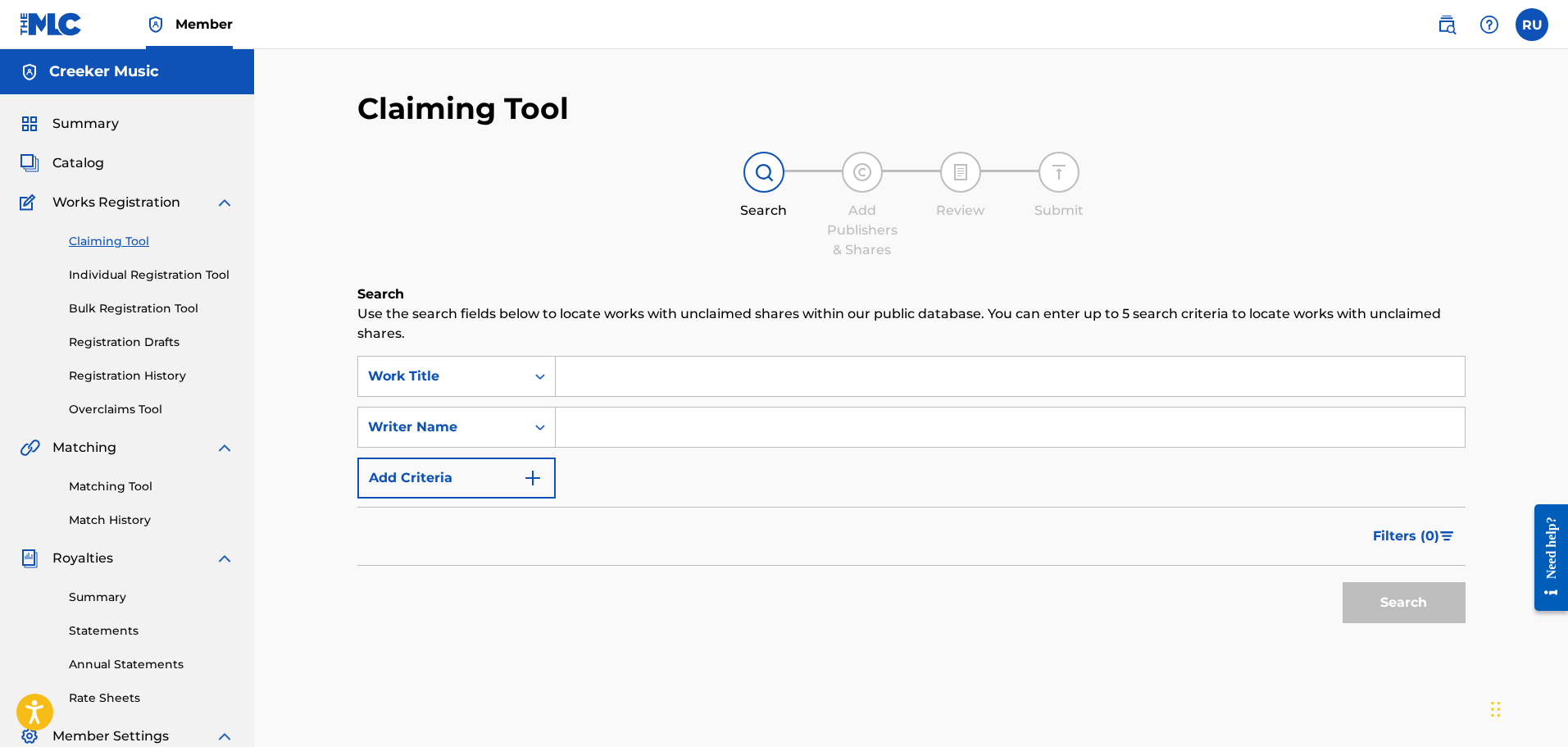
click at [610, 379] on input "Search Form" at bounding box center [1010, 376] width 909 height 39
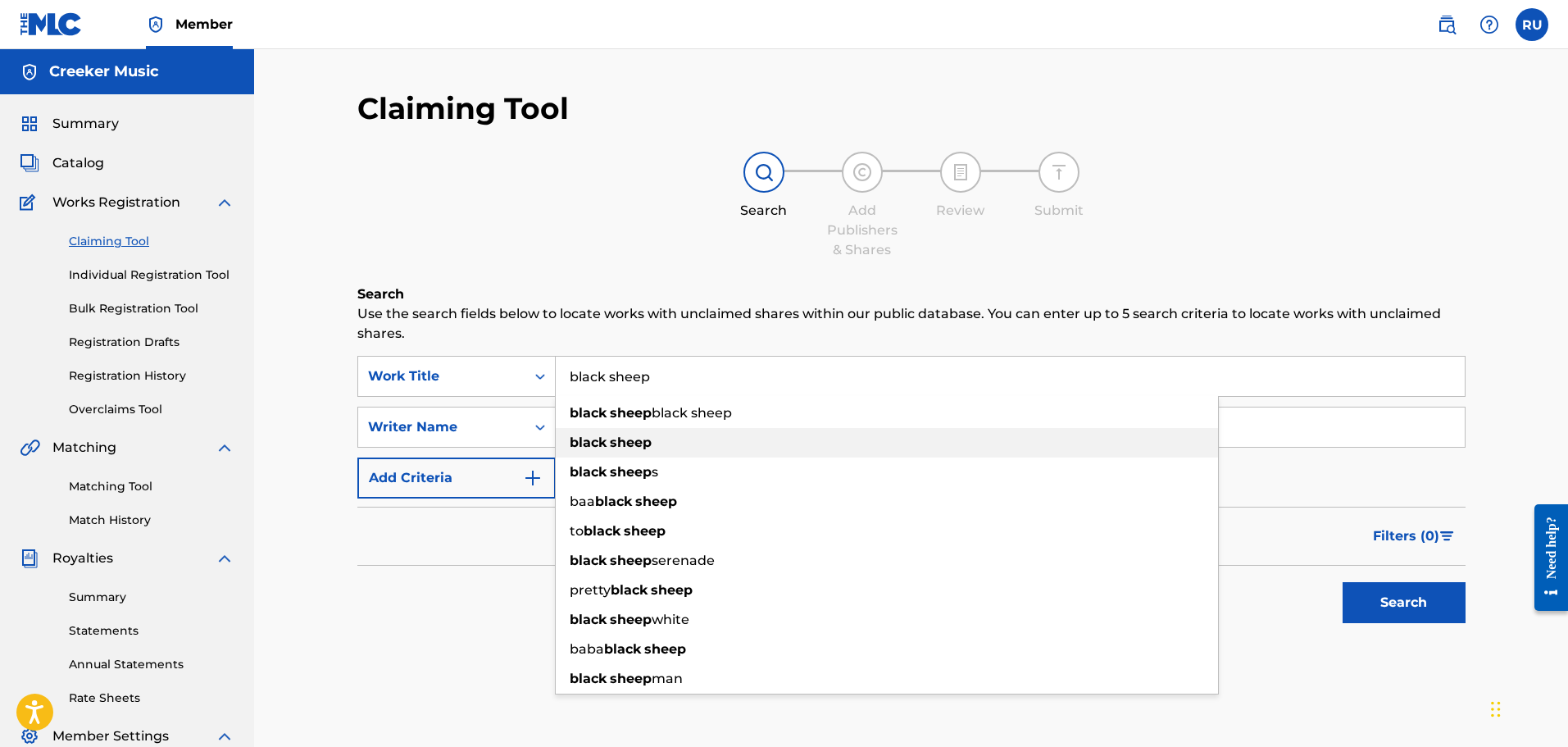
type input "black sheep"
click at [609, 441] on span "Search Form" at bounding box center [609, 442] width 3 height 16
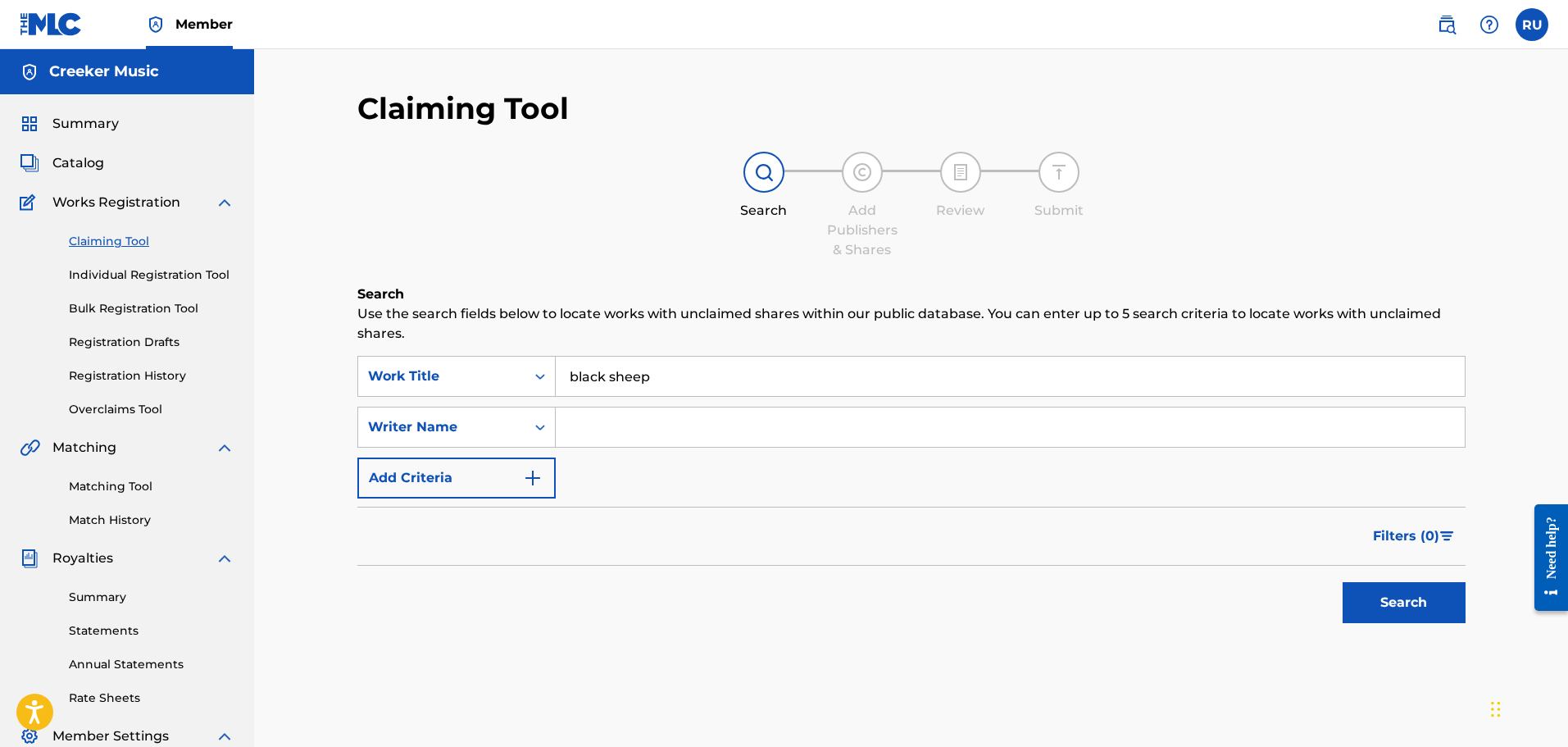
click at [607, 433] on input "Search Form" at bounding box center [1010, 427] width 909 height 39
type input "[PERSON_NAME]"
click at [1374, 593] on button "Search" at bounding box center [1405, 603] width 123 height 41
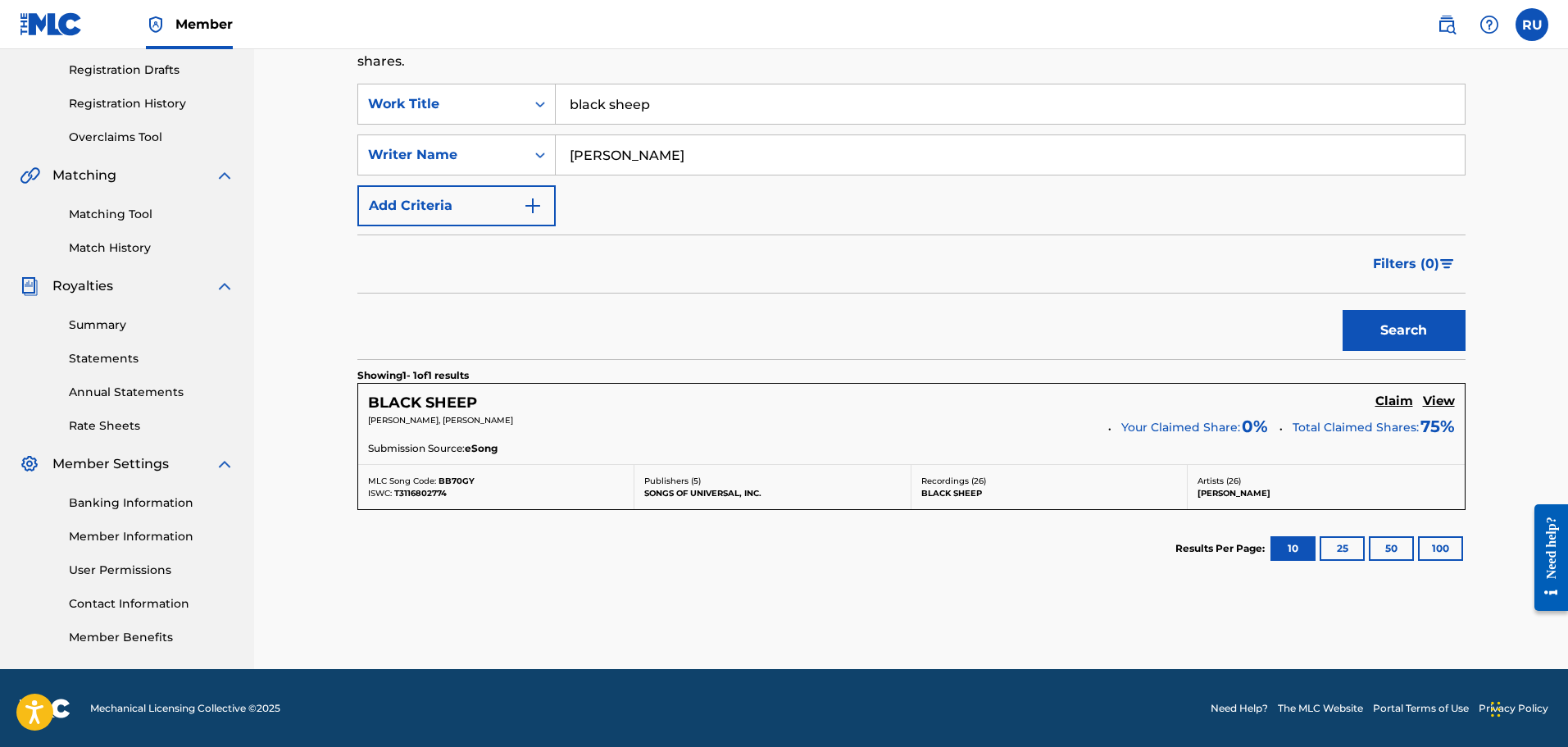
scroll to position [273, 0]
click at [1445, 402] on h5 "View" at bounding box center [1439, 400] width 32 height 16
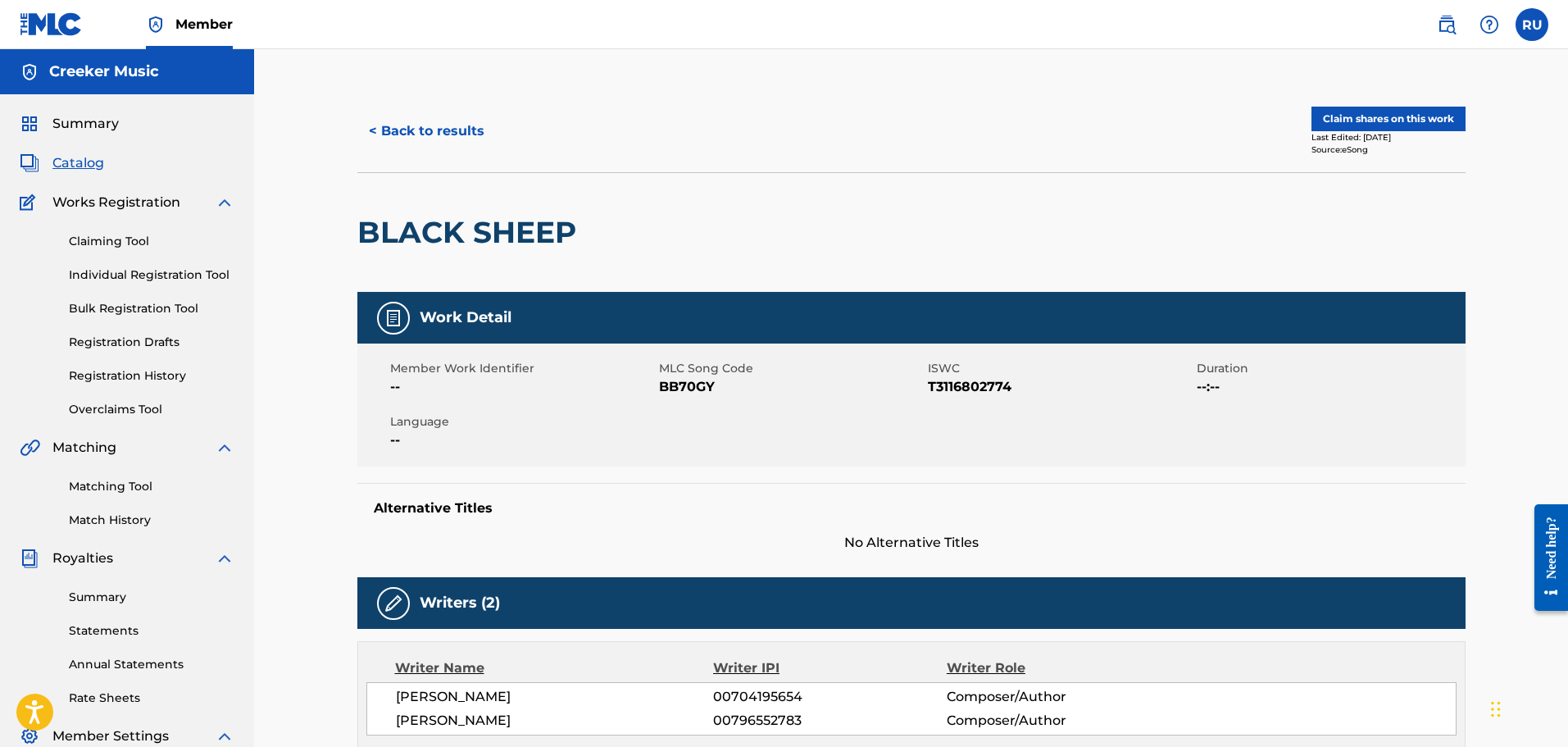
click at [424, 139] on button "< Back to results" at bounding box center [426, 131] width 139 height 41
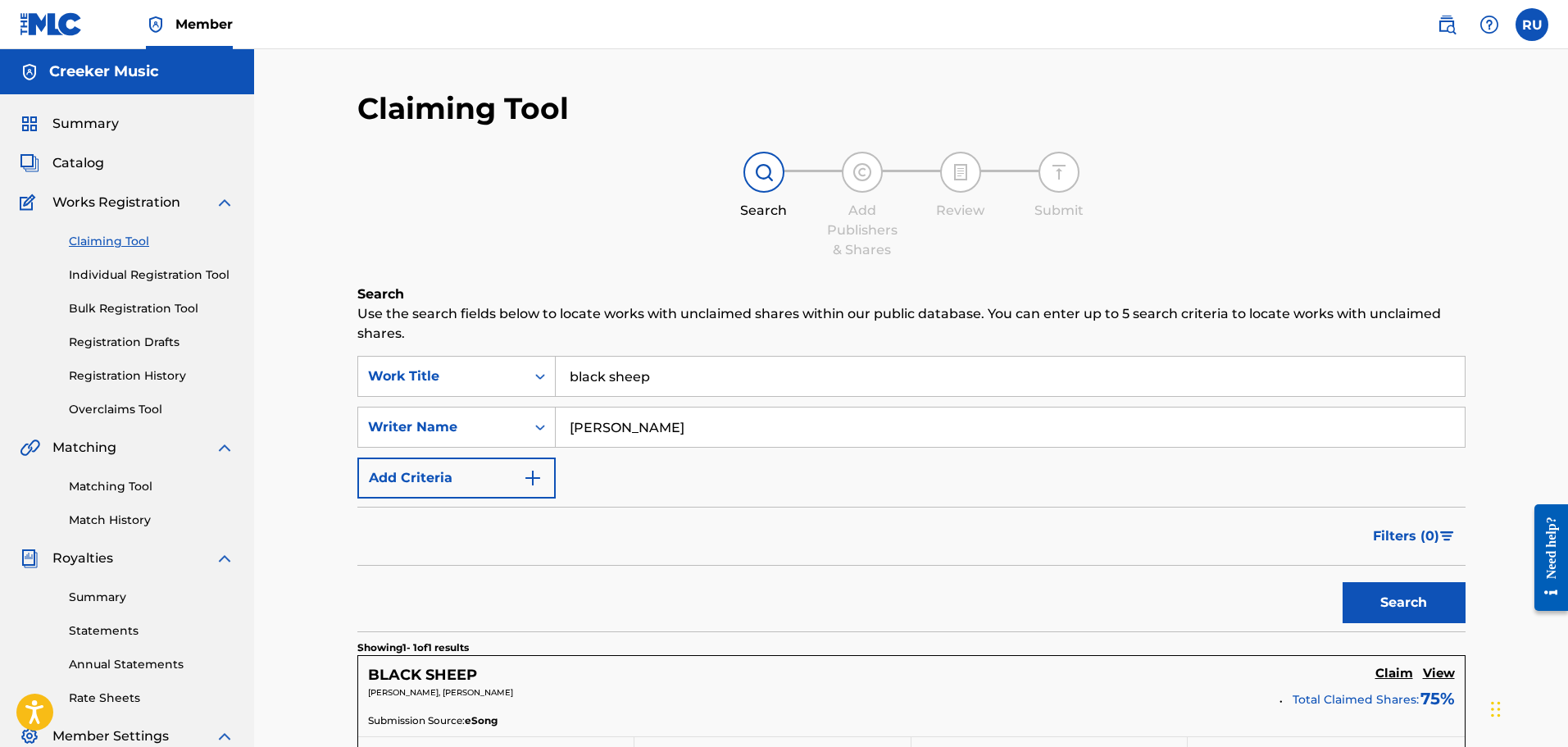
click at [82, 240] on link "Claiming Tool" at bounding box center [152, 241] width 166 height 17
click at [85, 164] on span "Catalog" at bounding box center [78, 164] width 52 height 20
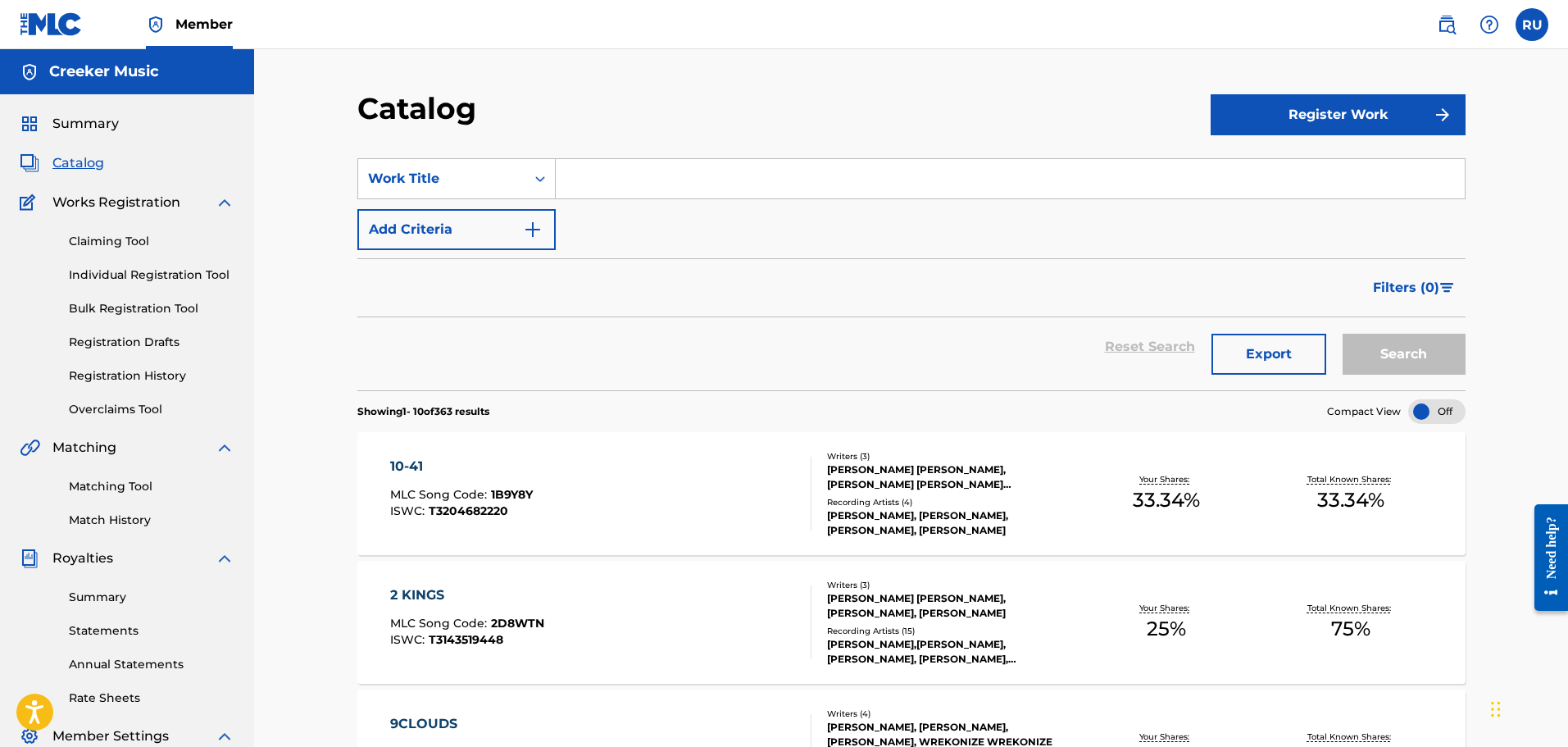
click at [67, 129] on span "Summary" at bounding box center [85, 124] width 67 height 20
